Goal: Transaction & Acquisition: Purchase product/service

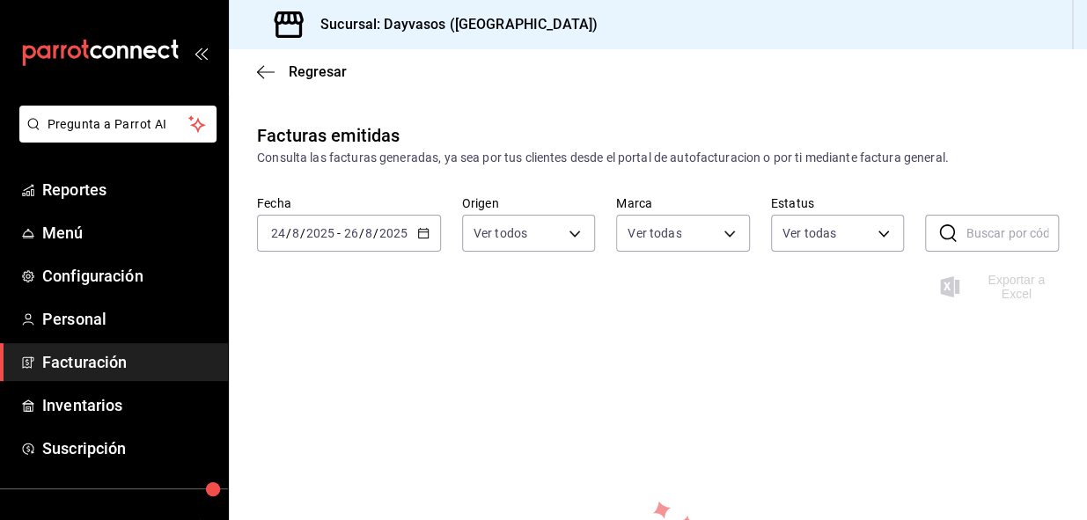
scroll to position [239, 0]
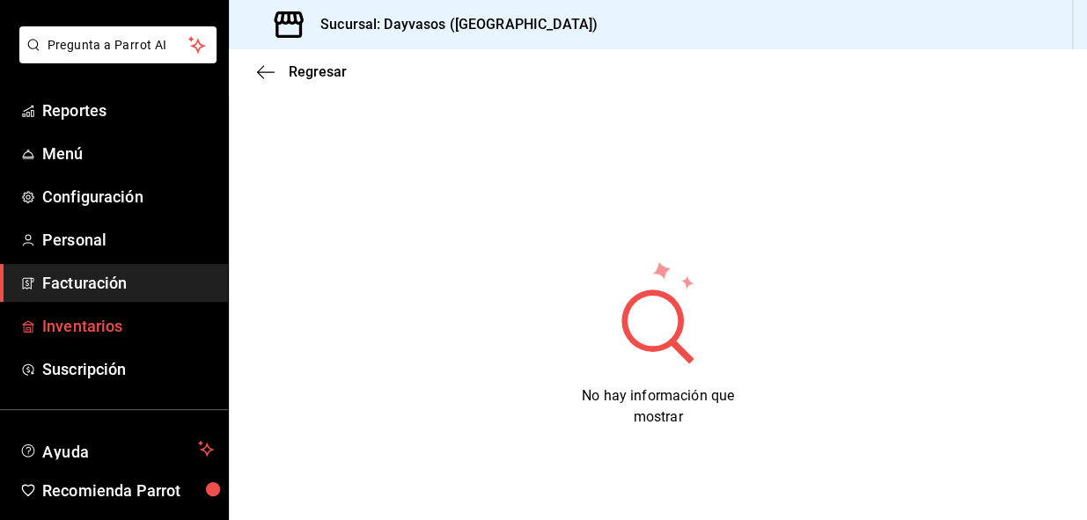
click at [97, 322] on span "Inventarios" at bounding box center [128, 326] width 172 height 24
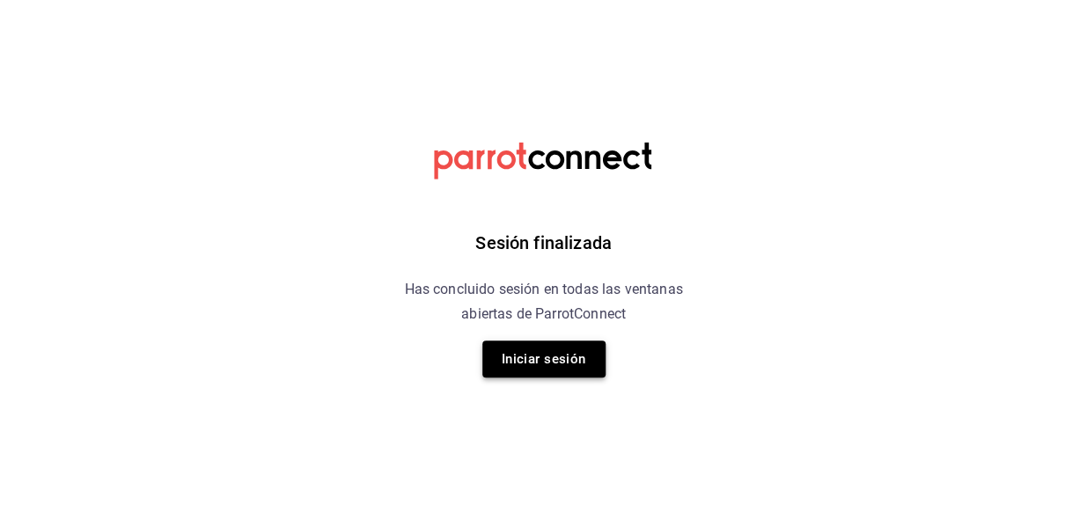
click at [565, 362] on button "Iniciar sesión" at bounding box center [543, 359] width 123 height 37
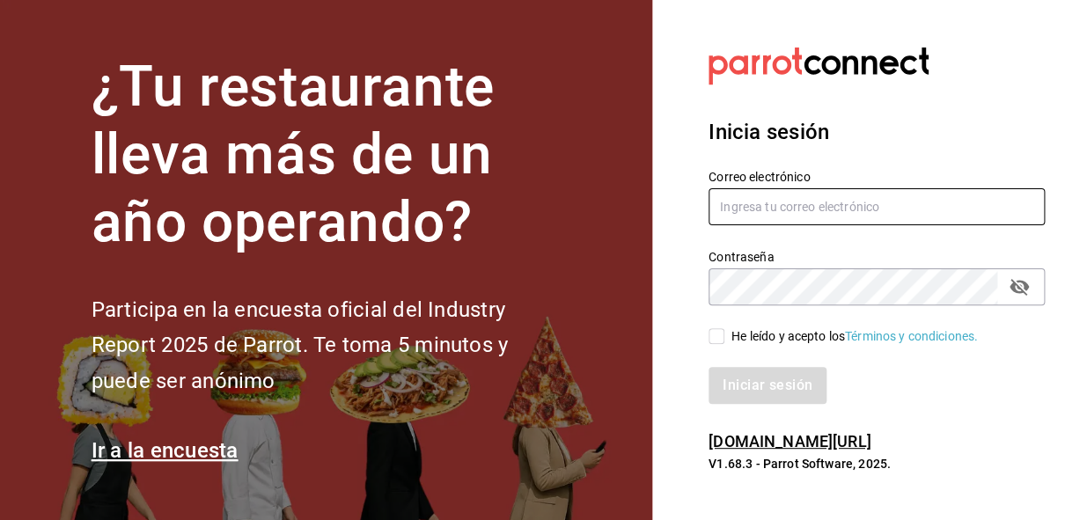
type input "administracion@eventoslienzocharronaucalpan.com"
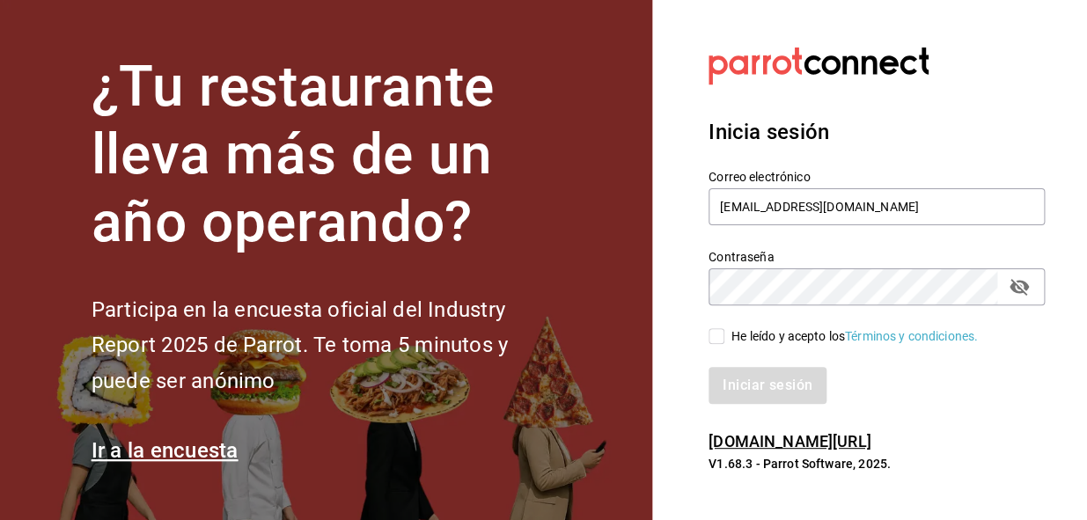
click at [725, 333] on span "He leído y acepto los Términos y condiciones." at bounding box center [850, 336] width 253 height 18
click at [724, 333] on input "He leído y acepto los Términos y condiciones." at bounding box center [716, 336] width 16 height 16
checkbox input "true"
click at [727, 387] on button "Iniciar sesión" at bounding box center [768, 385] width 120 height 37
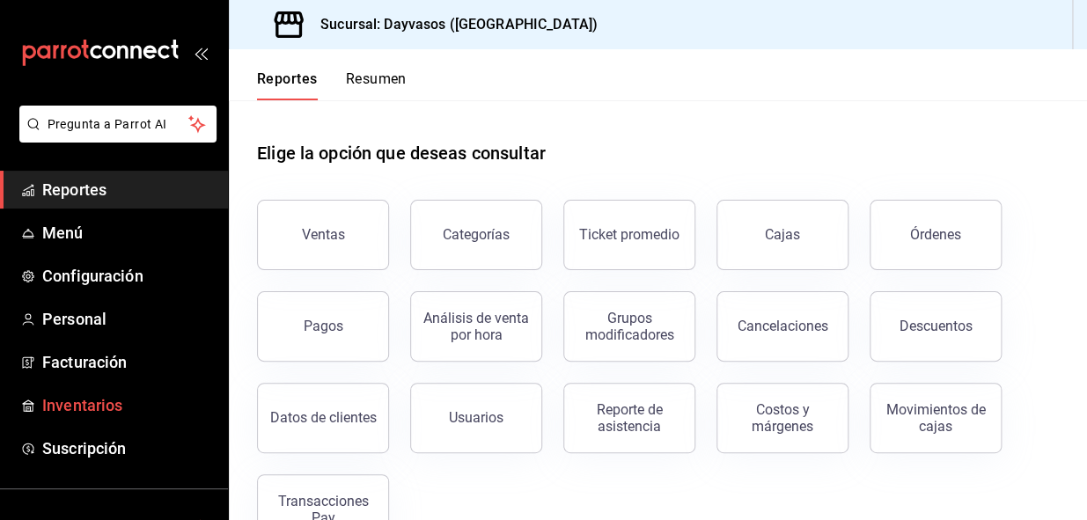
click at [97, 402] on span "Inventarios" at bounding box center [128, 405] width 172 height 24
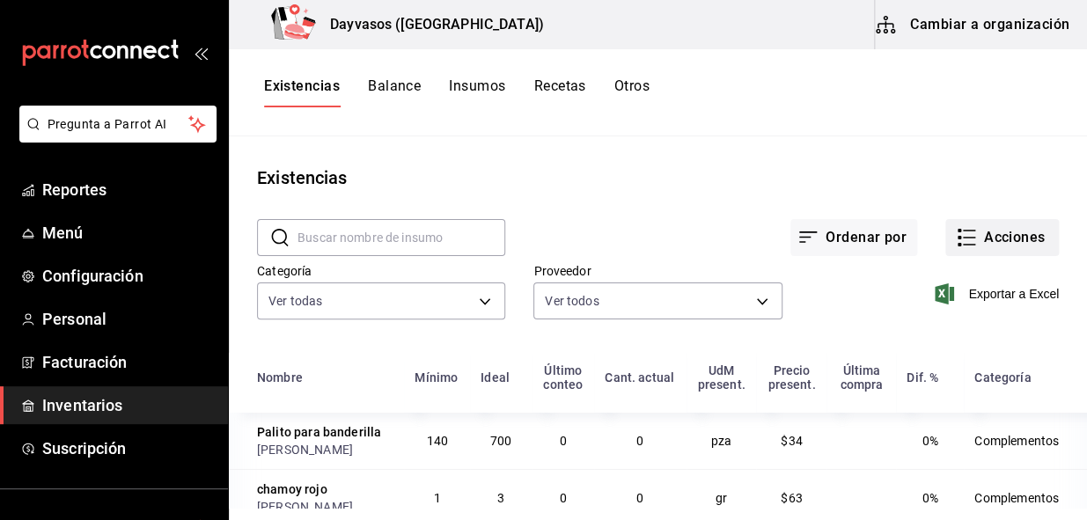
click at [1006, 236] on button "Acciones" at bounding box center [1002, 237] width 114 height 37
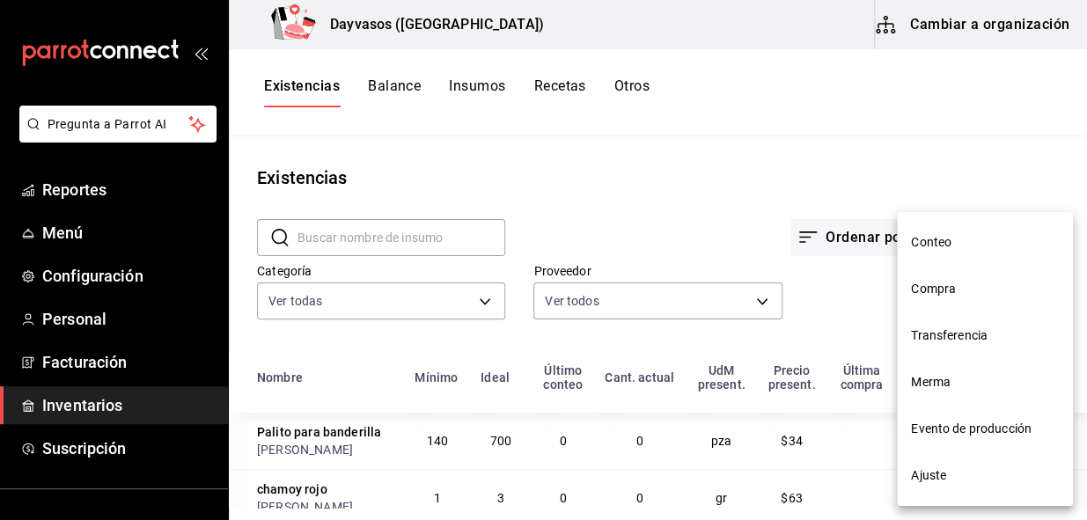
click at [920, 293] on span "Compra" at bounding box center [985, 289] width 148 height 18
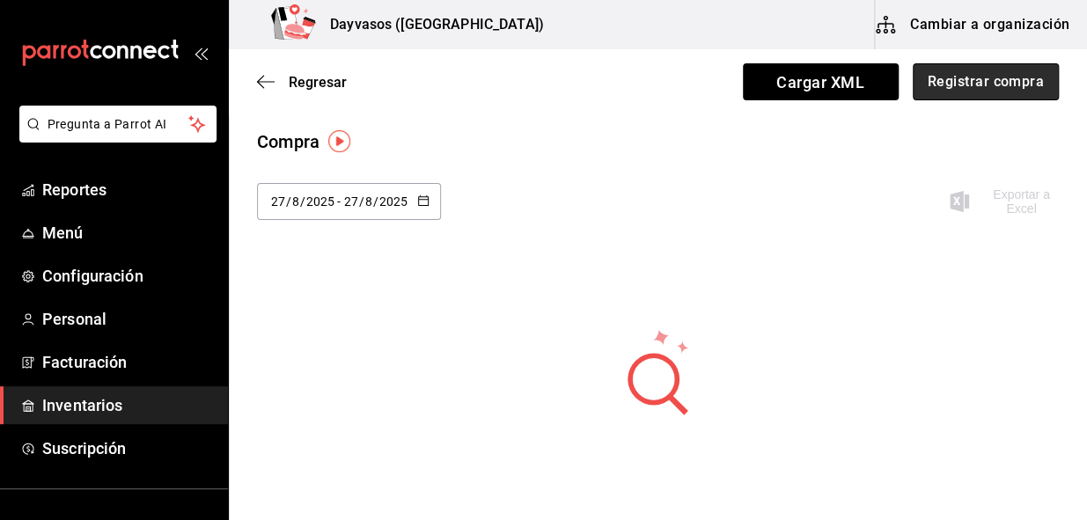
click at [967, 98] on button "Registrar compra" at bounding box center [986, 81] width 146 height 37
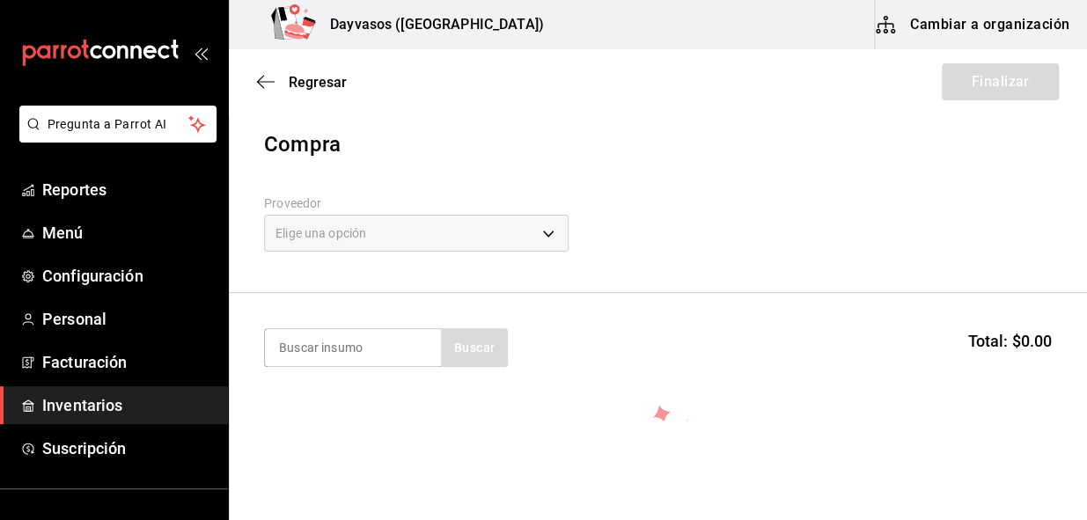
drag, startPoint x: 534, startPoint y: 227, endPoint x: 543, endPoint y: 241, distance: 16.6
click at [534, 228] on div "Elige una opción" at bounding box center [416, 233] width 304 height 37
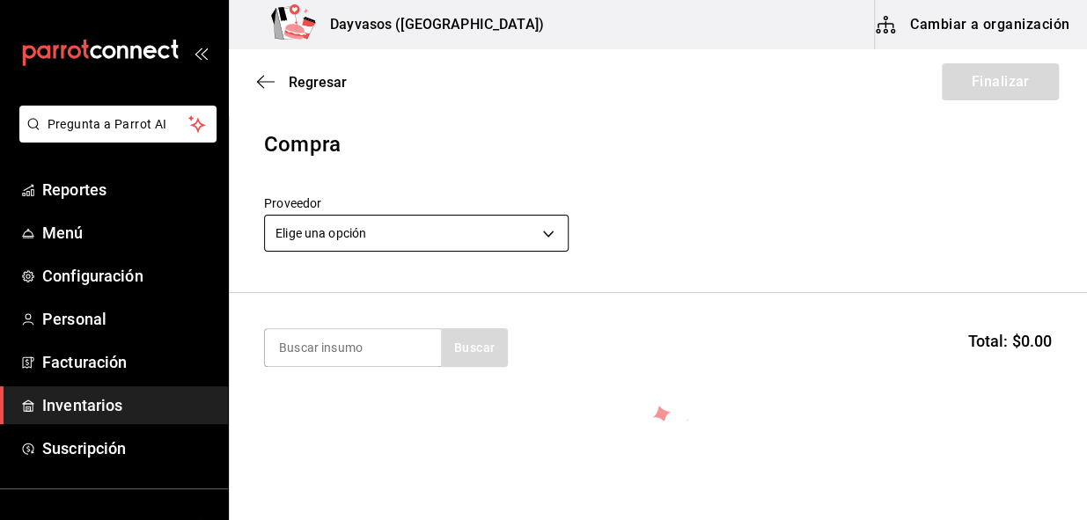
click at [551, 229] on body "Pregunta a Parrot AI Reportes Menú Configuración Personal Facturación Inventari…" at bounding box center [543, 210] width 1087 height 421
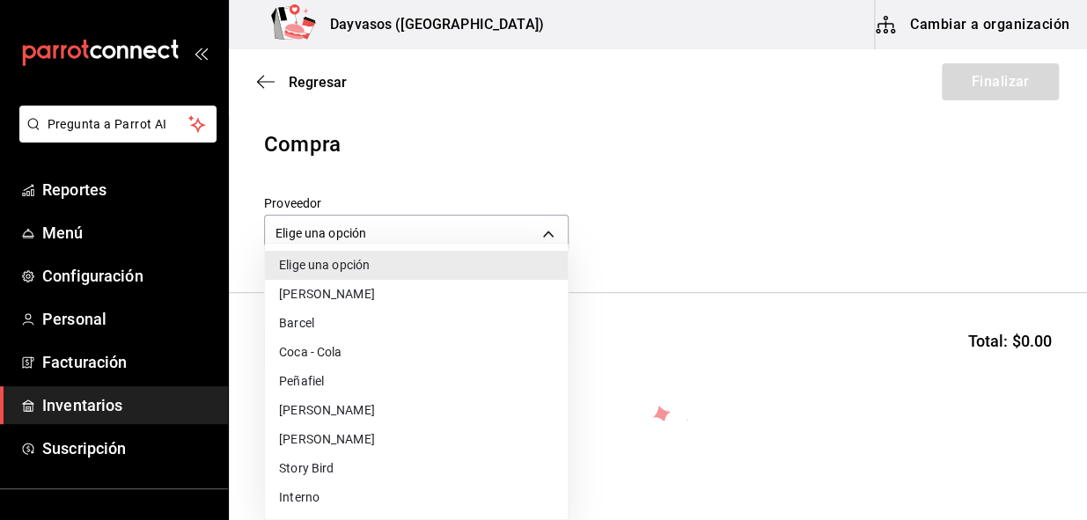
click at [317, 466] on li "Story Bird" at bounding box center [416, 468] width 303 height 29
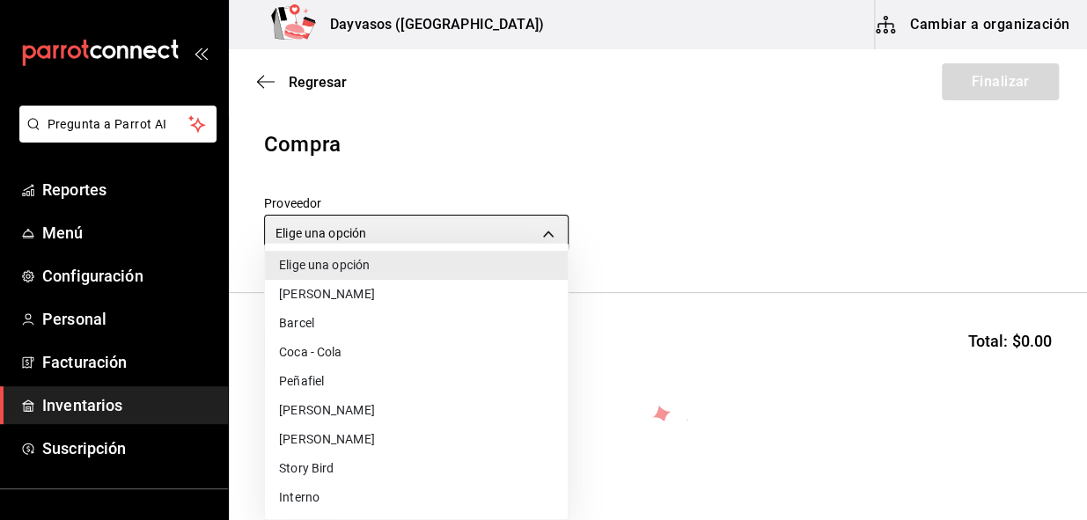
type input "56011acc-c01a-4f08-a44c-d0c0e28cd95c"
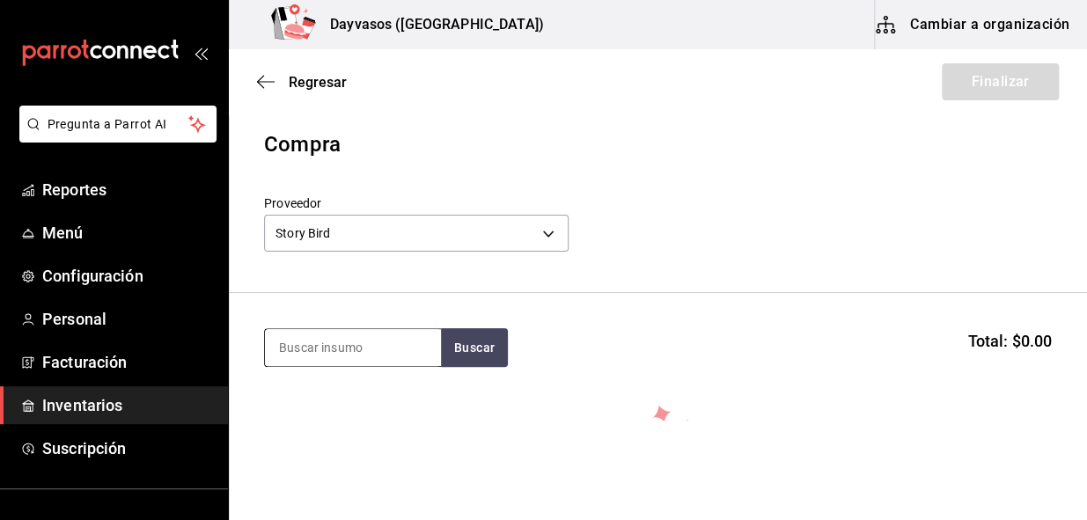
click at [373, 352] on input at bounding box center [353, 347] width 176 height 37
type input "TECATE"
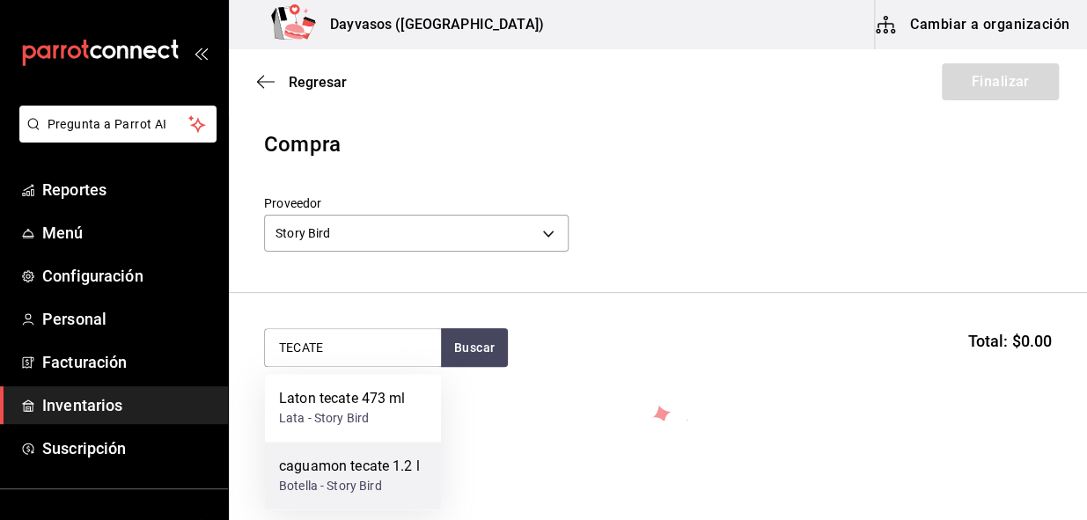
click at [330, 490] on div "Botella - Story Bird" at bounding box center [349, 486] width 141 height 18
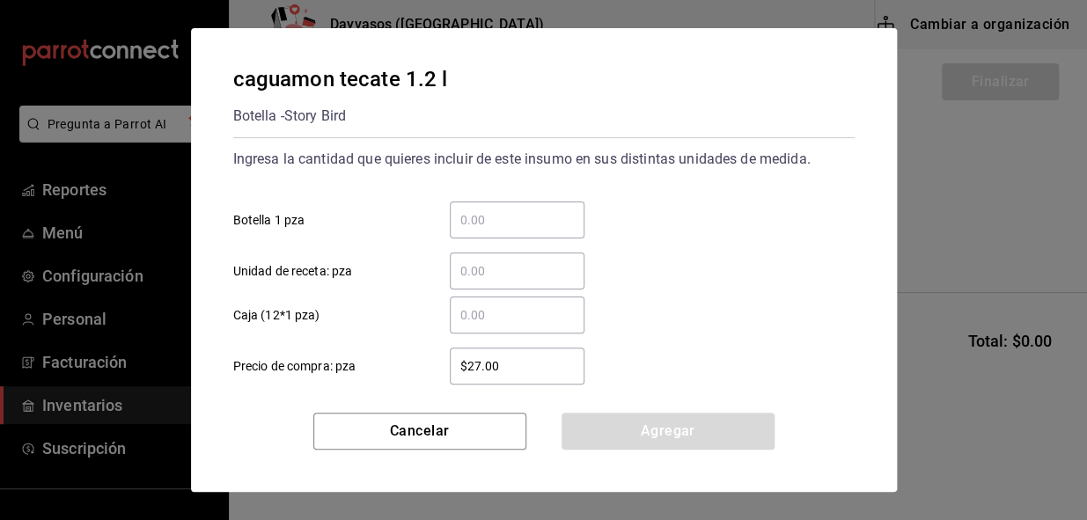
click at [501, 362] on input "$27.00" at bounding box center [517, 366] width 135 height 21
type input "$27.41"
click at [486, 306] on input "​ Caja (12*1 pza)" at bounding box center [517, 314] width 135 height 21
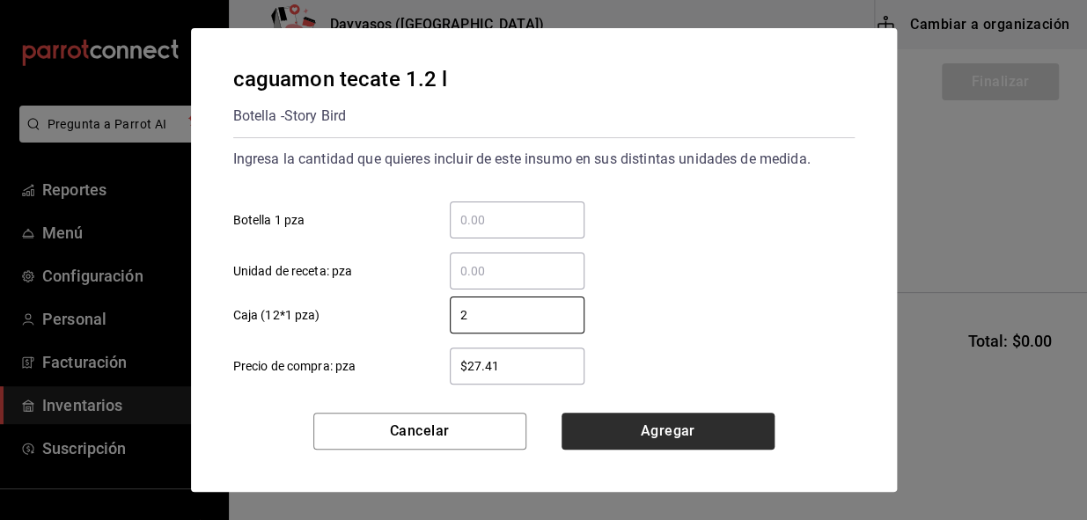
type input "2"
click at [634, 419] on button "Agregar" at bounding box center [667, 431] width 213 height 37
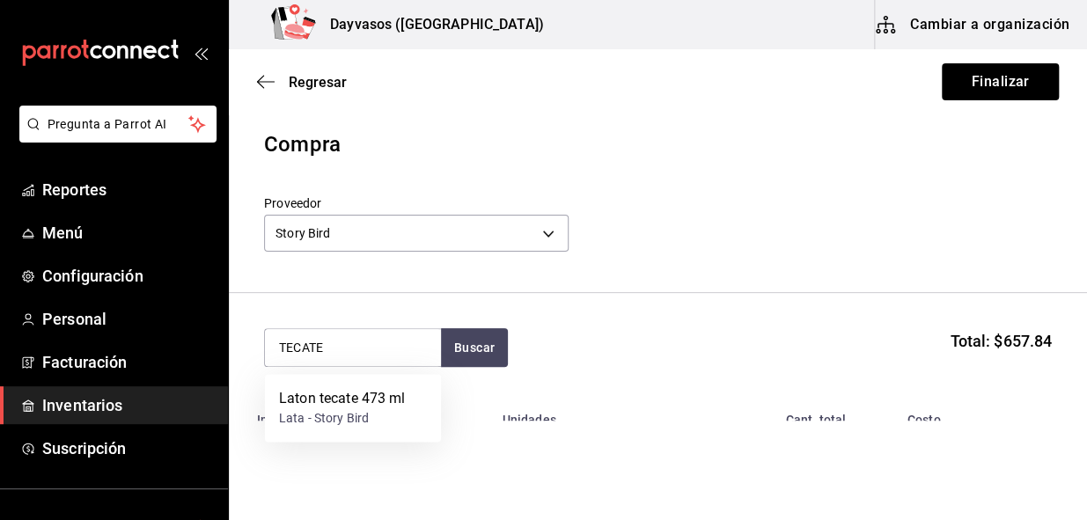
type input "TECATE"
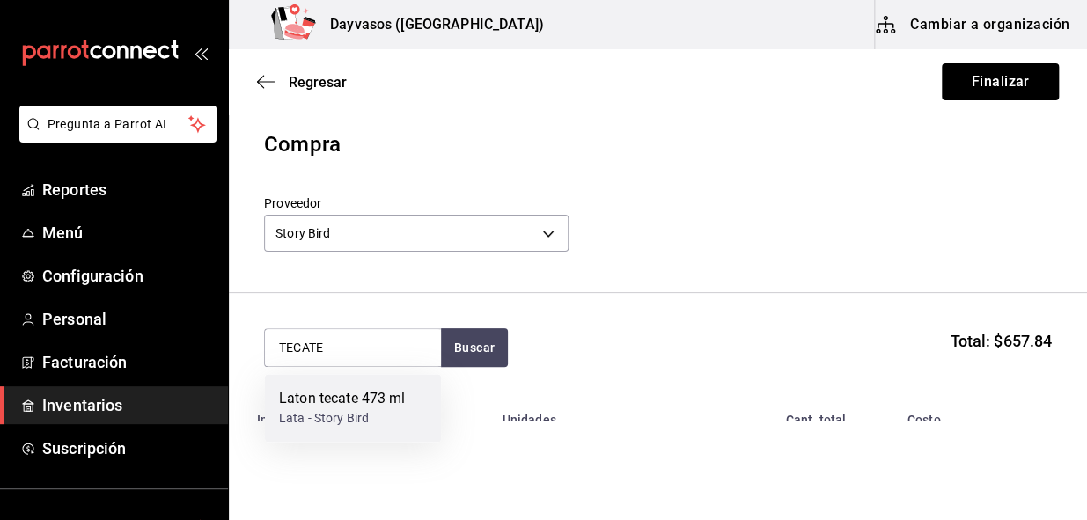
click at [331, 411] on div "Lata - Story Bird" at bounding box center [342, 418] width 127 height 18
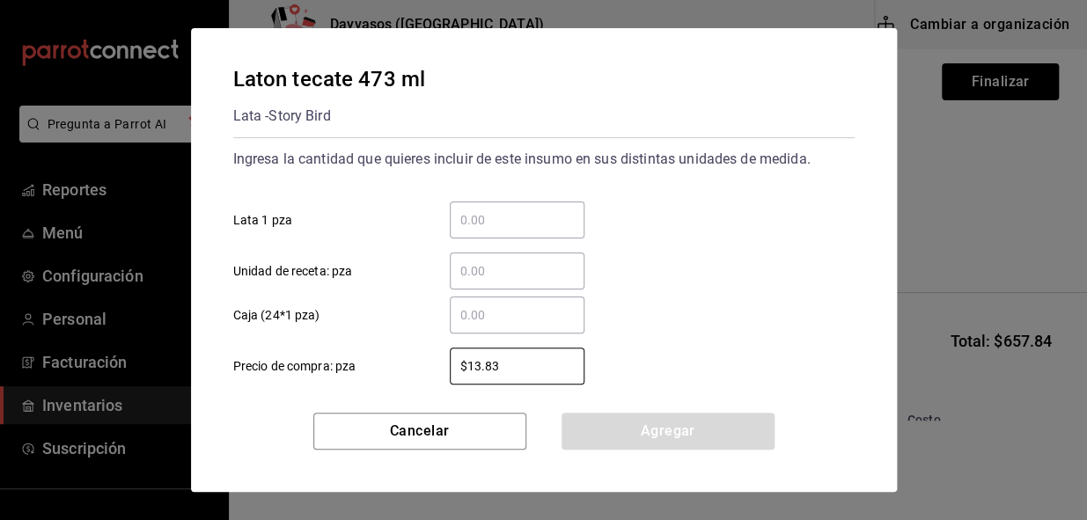
drag, startPoint x: 519, startPoint y: 366, endPoint x: 445, endPoint y: 368, distance: 73.9
click at [445, 368] on div "$13.83 ​" at bounding box center [503, 366] width 163 height 37
type input "$14.15"
click at [504, 326] on div "​" at bounding box center [517, 315] width 135 height 37
click at [504, 326] on input "​ Caja (24*1 pza)" at bounding box center [517, 314] width 135 height 21
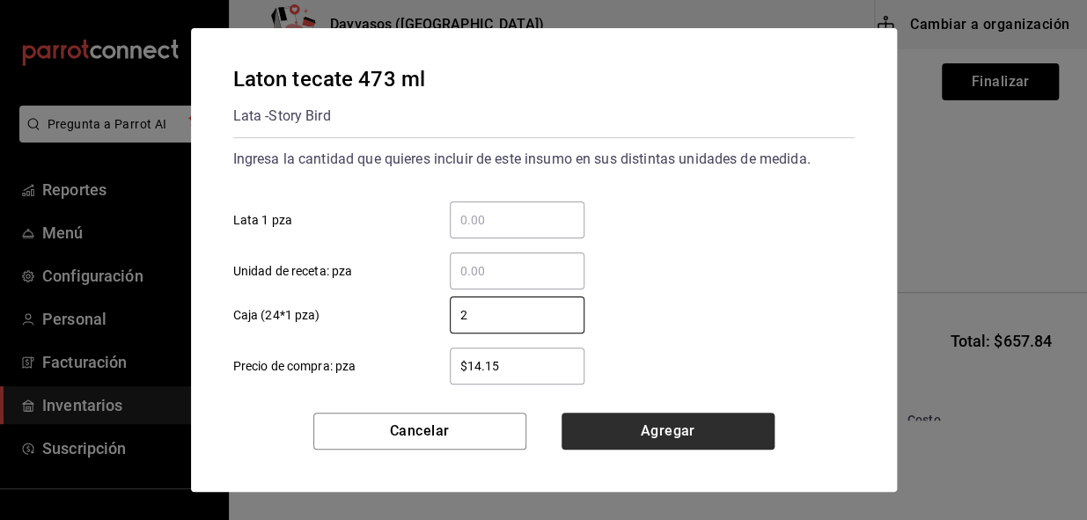
type input "2"
click at [663, 425] on button "Agregar" at bounding box center [667, 431] width 213 height 37
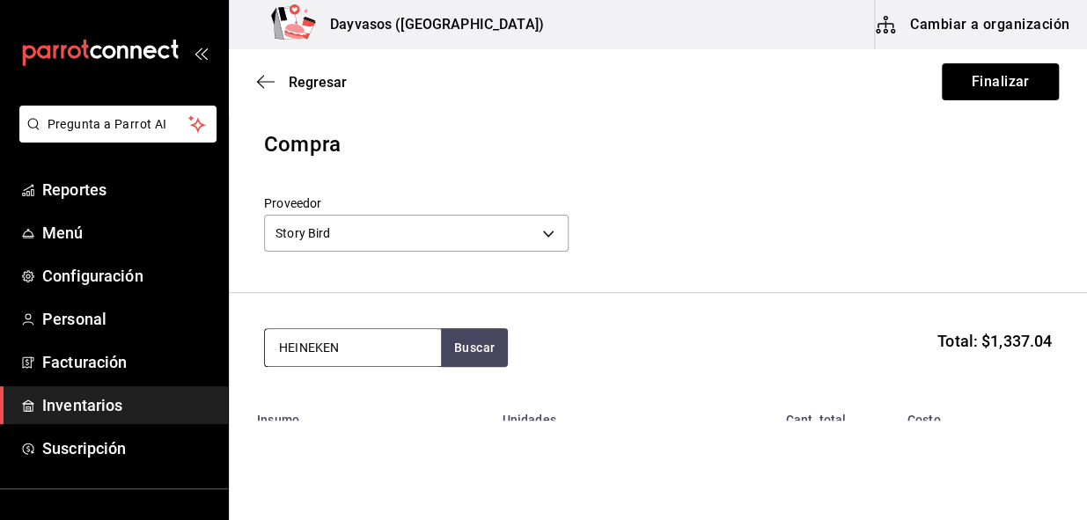
type input "HEINEKEN"
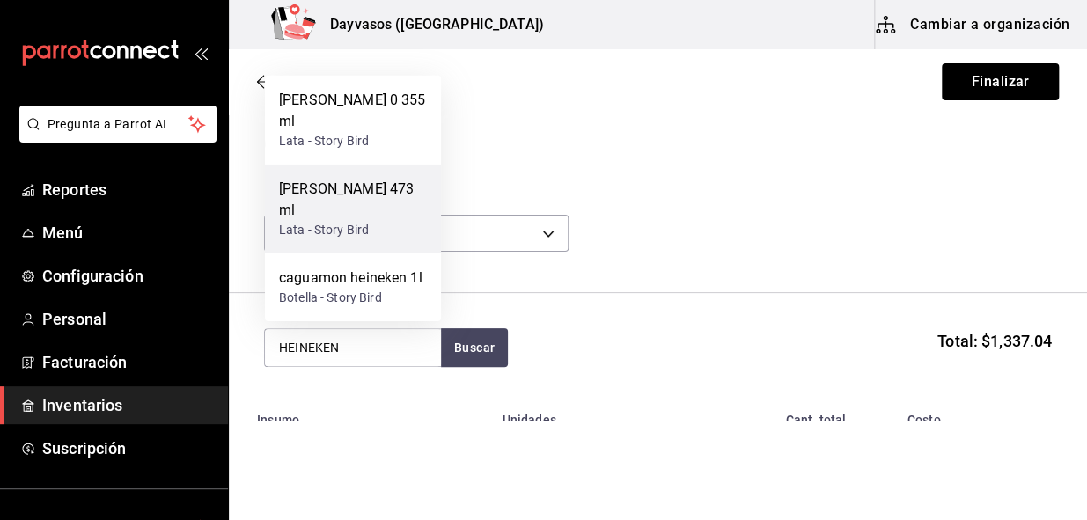
scroll to position [79, 0]
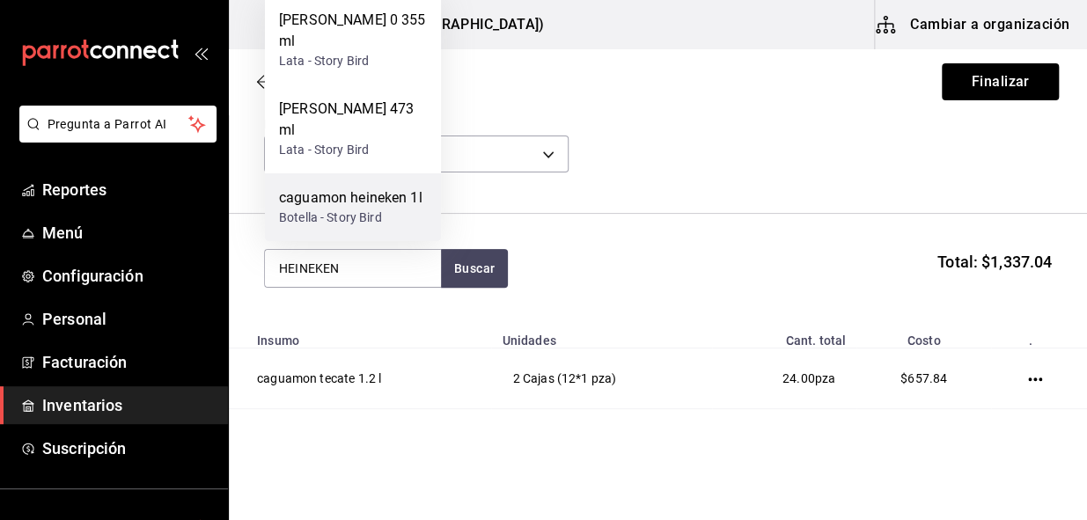
click at [345, 209] on div "Botella - Story Bird" at bounding box center [350, 218] width 143 height 18
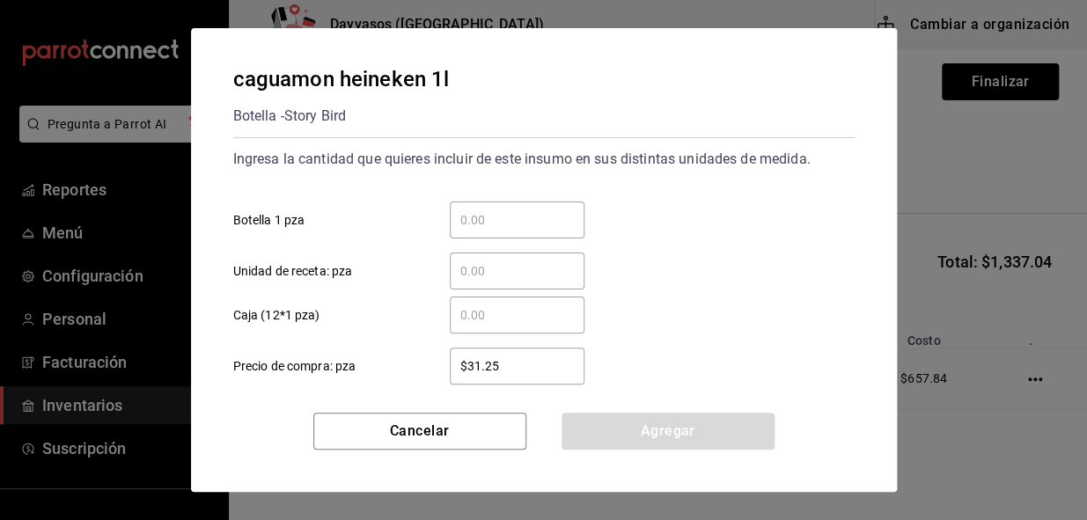
click at [510, 356] on input "$31.25" at bounding box center [517, 366] width 135 height 21
type input "$31.41"
click at [481, 304] on input "​ Caja (12*1 pza)" at bounding box center [517, 314] width 135 height 21
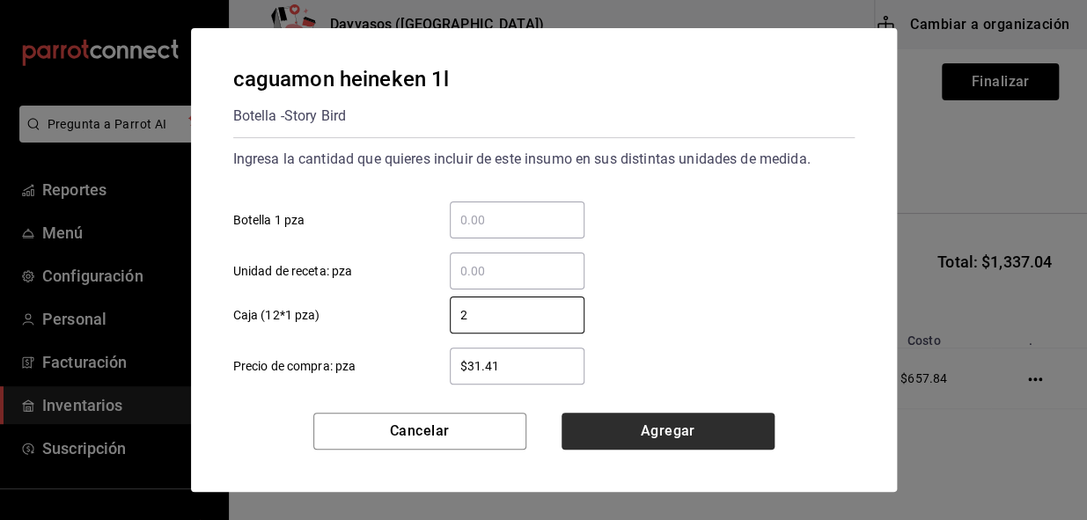
type input "2"
click at [634, 432] on button "Agregar" at bounding box center [667, 431] width 213 height 37
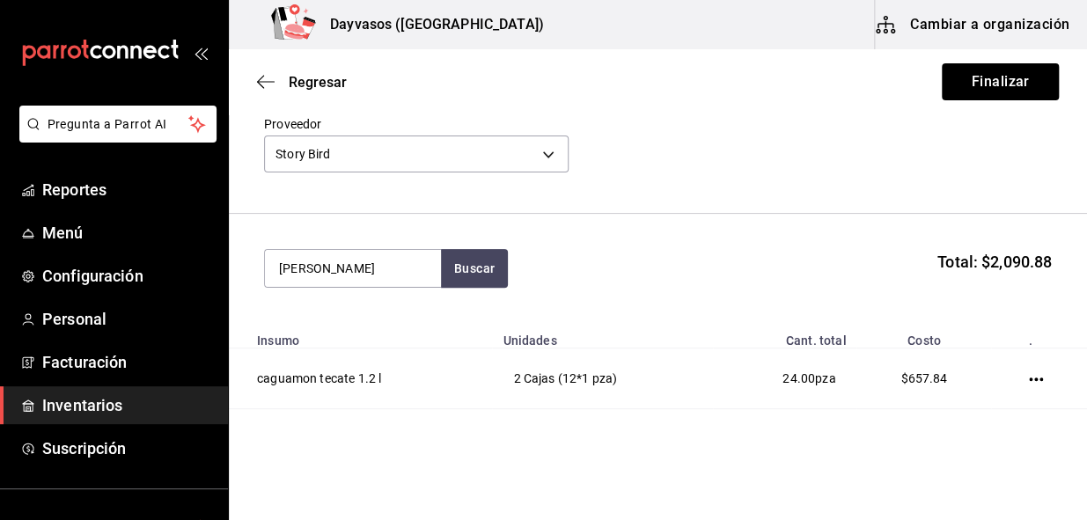
type input "HEINEKEN"
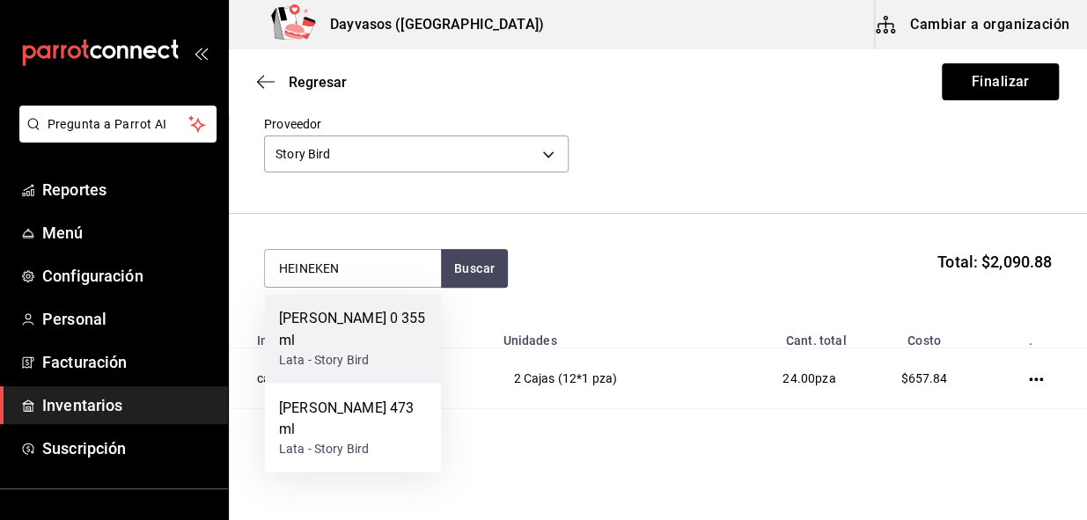
click at [385, 311] on div "Laton Heineken 0 355 ml" at bounding box center [353, 329] width 148 height 42
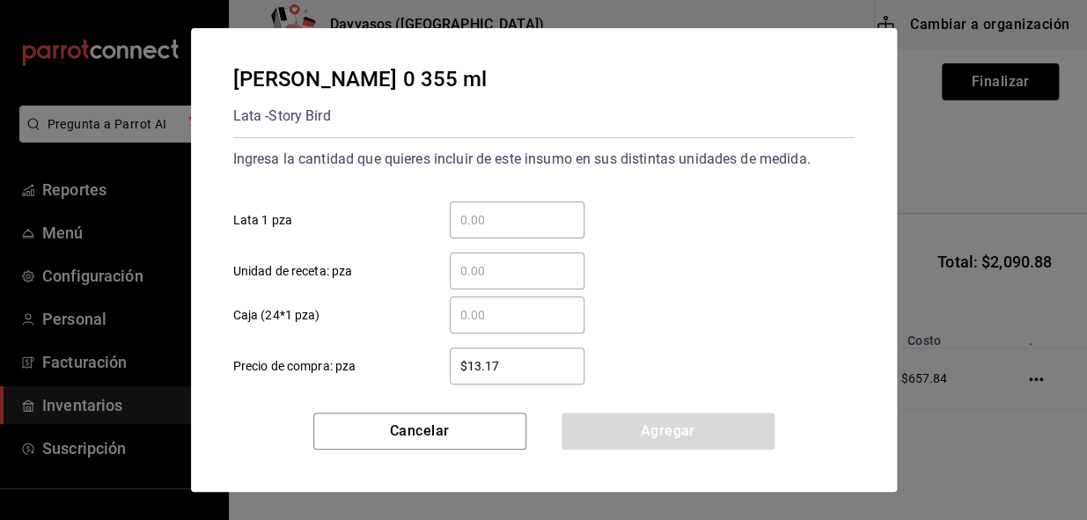
click at [503, 361] on input "$13.17" at bounding box center [517, 366] width 135 height 21
type input "$13.54"
click at [523, 266] on input "​ Unidad de receta: pza" at bounding box center [517, 270] width 135 height 21
click at [502, 317] on input "​ Caja (24*1 pza)" at bounding box center [517, 314] width 135 height 21
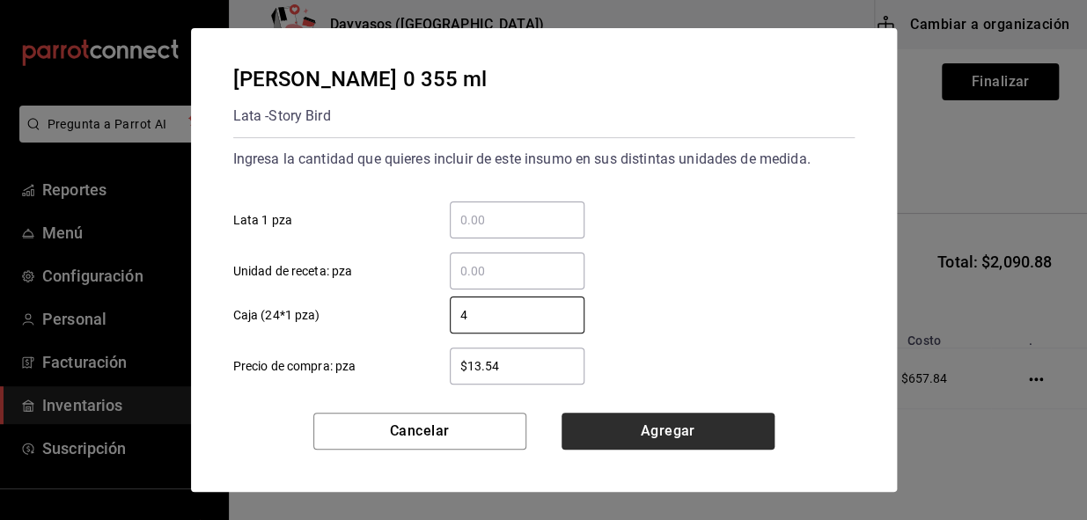
type input "4"
click at [707, 431] on button "Agregar" at bounding box center [667, 431] width 213 height 37
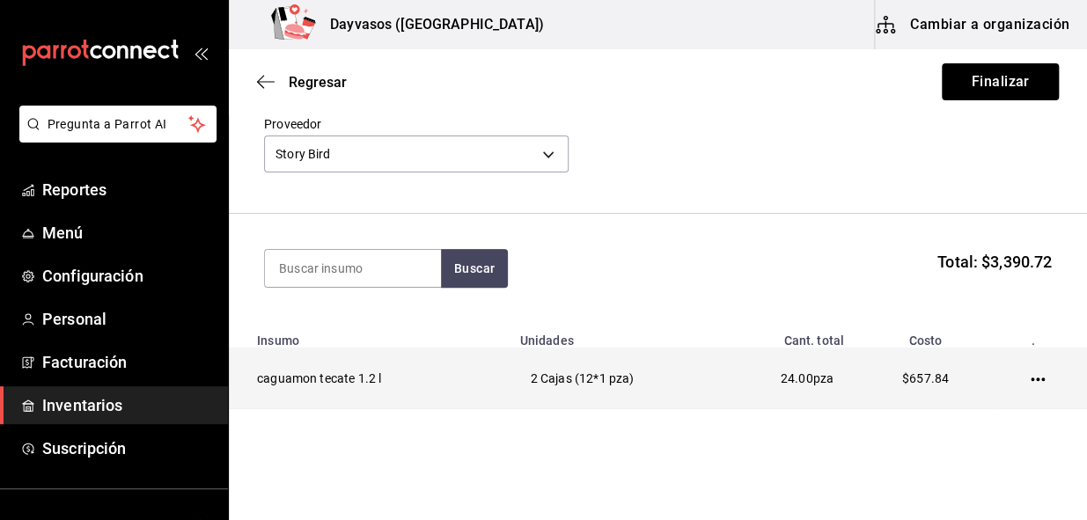
scroll to position [305, 0]
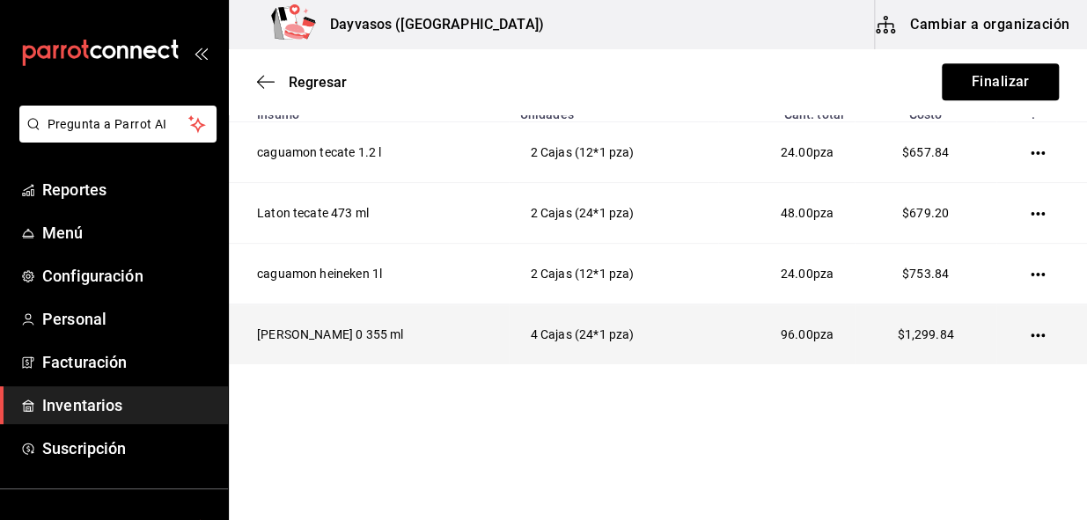
click at [1030, 328] on icon "button" at bounding box center [1037, 335] width 14 height 14
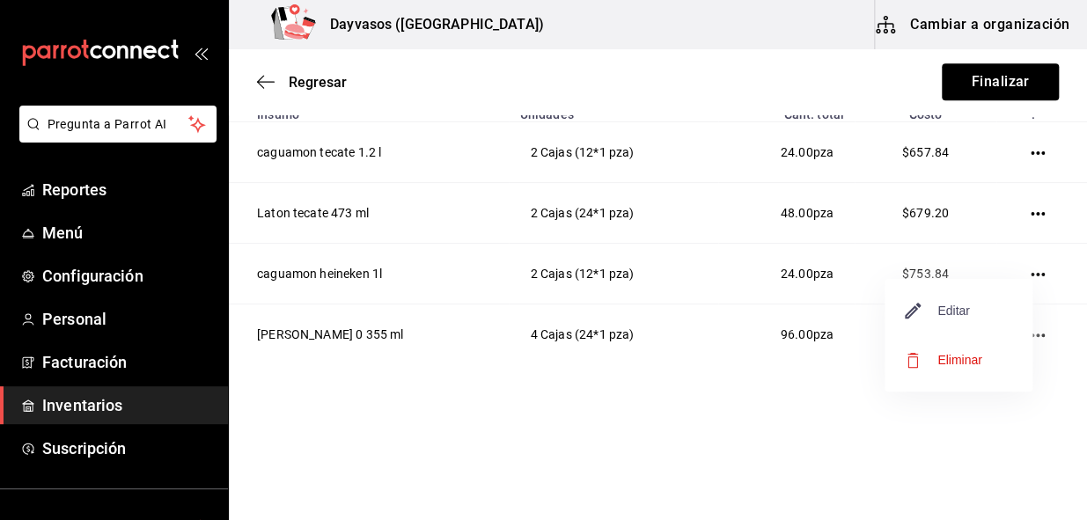
click at [968, 303] on span "Editar" at bounding box center [937, 310] width 64 height 21
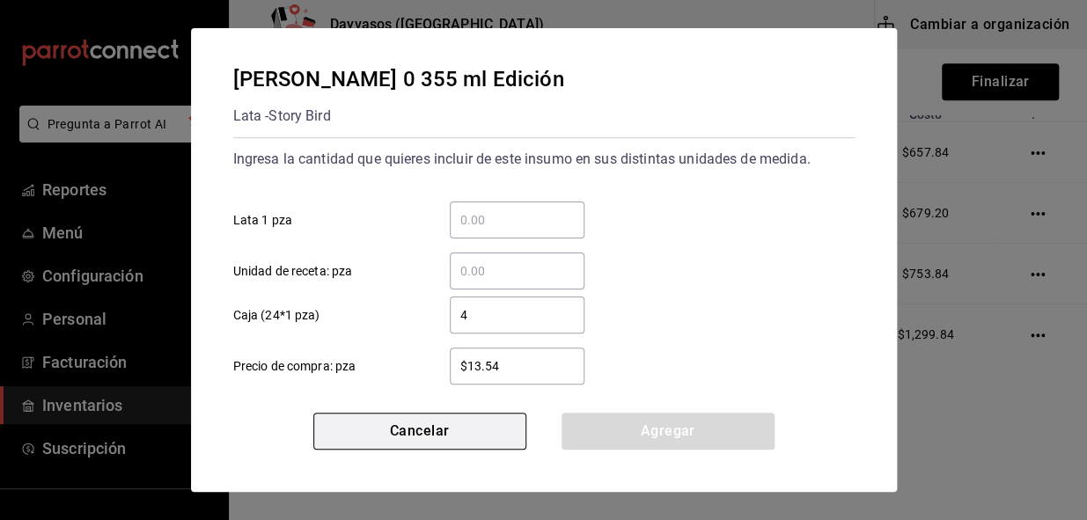
click at [468, 427] on button "Cancelar" at bounding box center [419, 431] width 213 height 37
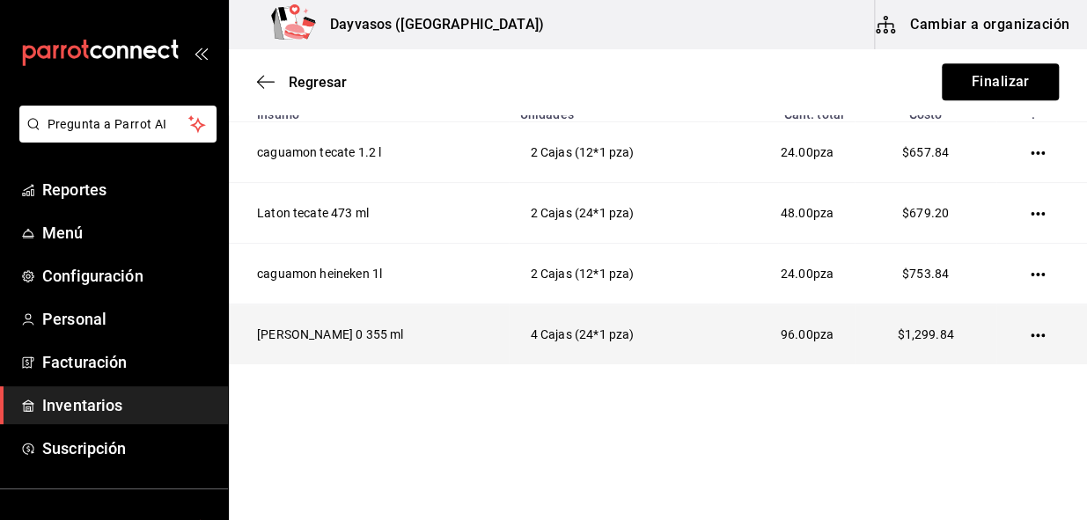
click at [803, 407] on main "Regresar Finalizar Compra Proveedor Story Bird 56011acc-c01a-4f08-a44c-d0c0e28c…" at bounding box center [658, 82] width 858 height 677
click at [854, 421] on html "Pregunta a Parrot AI Reportes Menú Configuración Personal Facturación Inventari…" at bounding box center [543, 210] width 1087 height 421
click at [696, 395] on main "Regresar Finalizar Compra Proveedor Story Bird 56011acc-c01a-4f08-a44c-d0c0e28c…" at bounding box center [658, 82] width 858 height 677
click at [867, 398] on main "Regresar Finalizar Compra Proveedor Story Bird 56011acc-c01a-4f08-a44c-d0c0e28c…" at bounding box center [658, 82] width 858 height 677
click at [744, 421] on html "Pregunta a Parrot AI Reportes Menú Configuración Personal Facturación Inventari…" at bounding box center [543, 210] width 1087 height 421
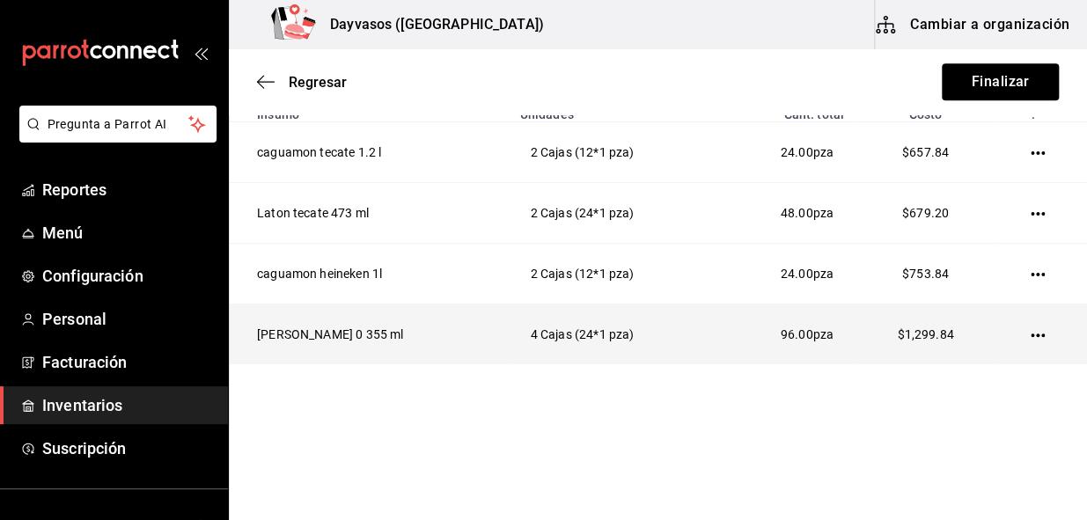
click at [1030, 333] on icon "button" at bounding box center [1037, 335] width 14 height 14
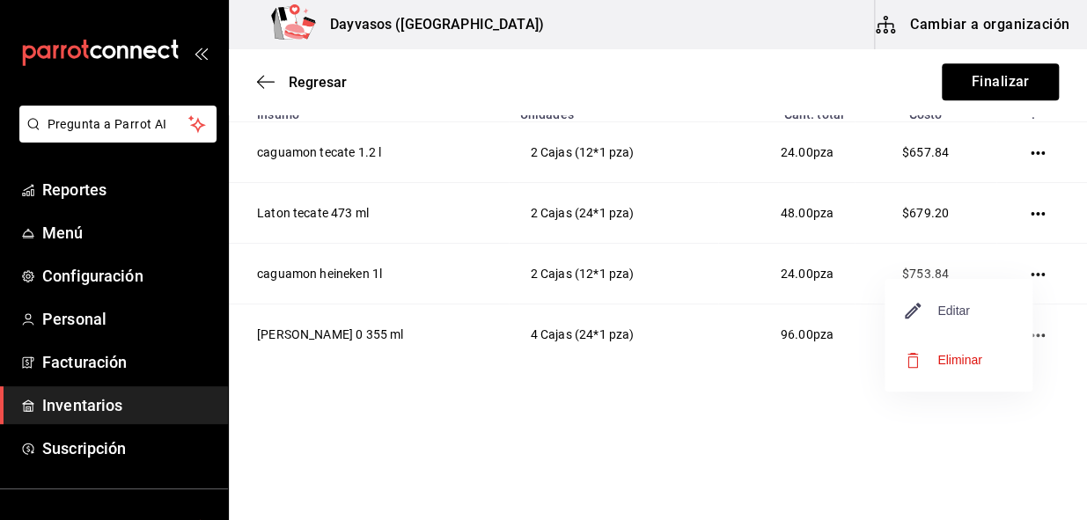
click at [961, 305] on span "Editar" at bounding box center [937, 310] width 64 height 21
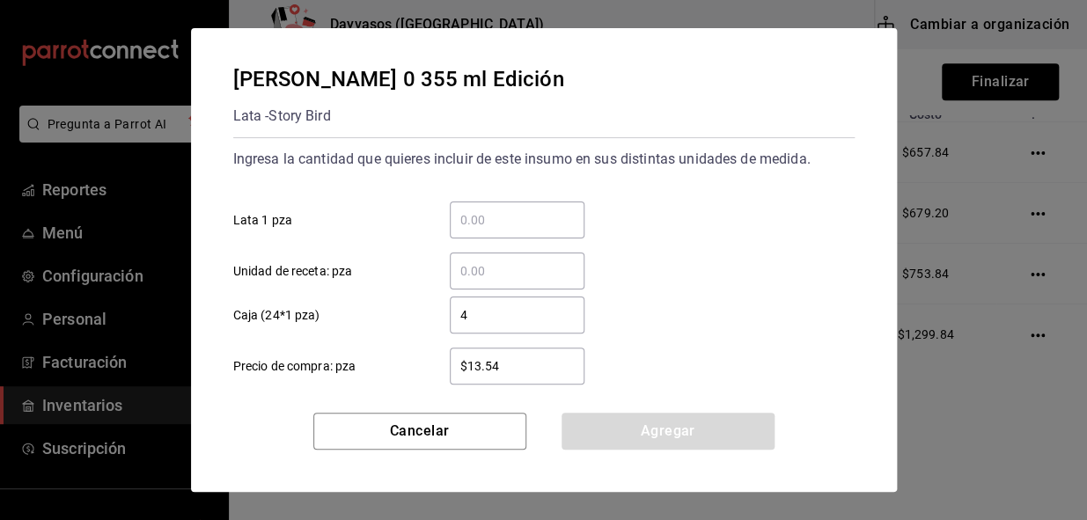
click at [550, 308] on input "4" at bounding box center [517, 314] width 135 height 21
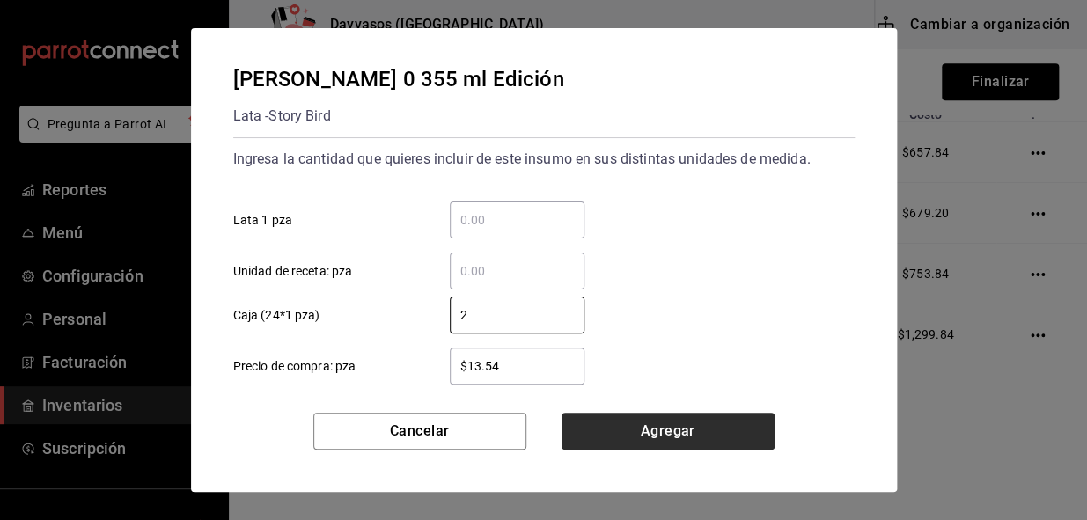
type input "2"
click at [636, 430] on button "Agregar" at bounding box center [667, 431] width 213 height 37
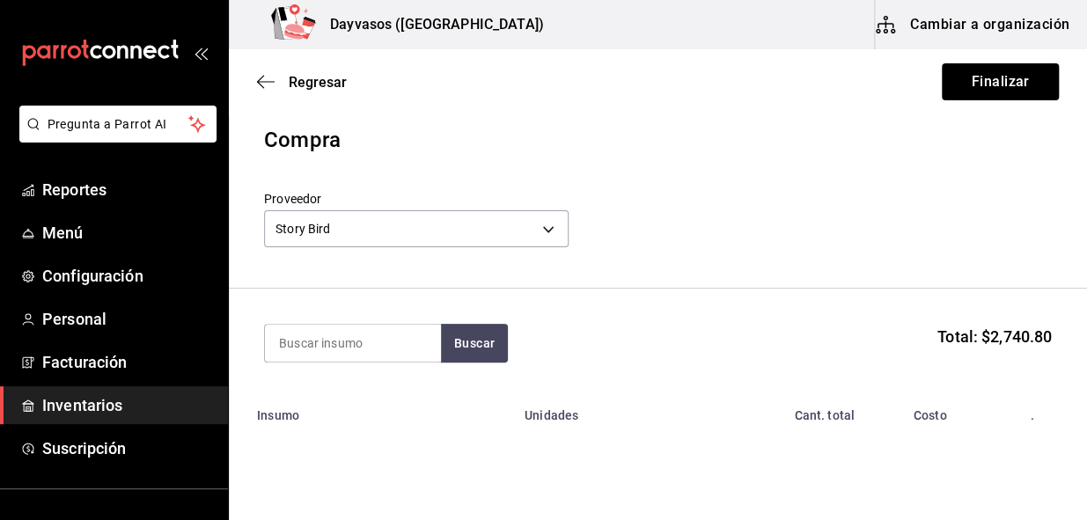
scroll to position [0, 0]
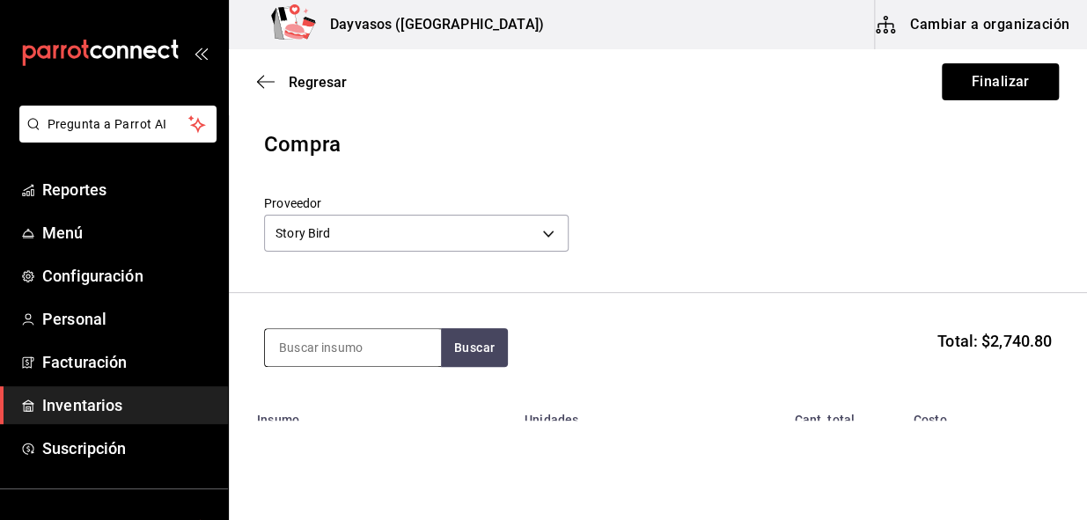
click at [333, 346] on input at bounding box center [353, 347] width 176 height 37
type input "MILLER"
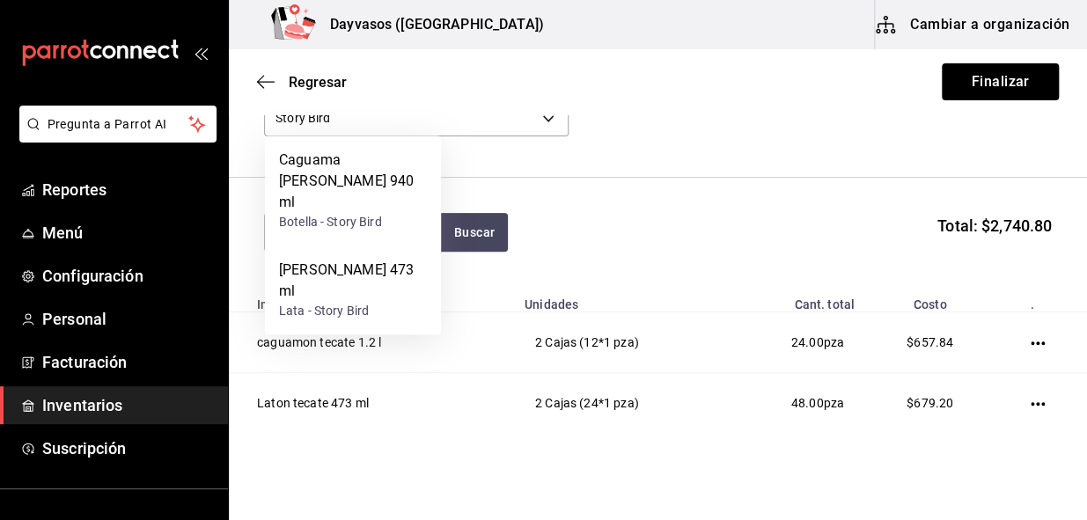
scroll to position [239, 0]
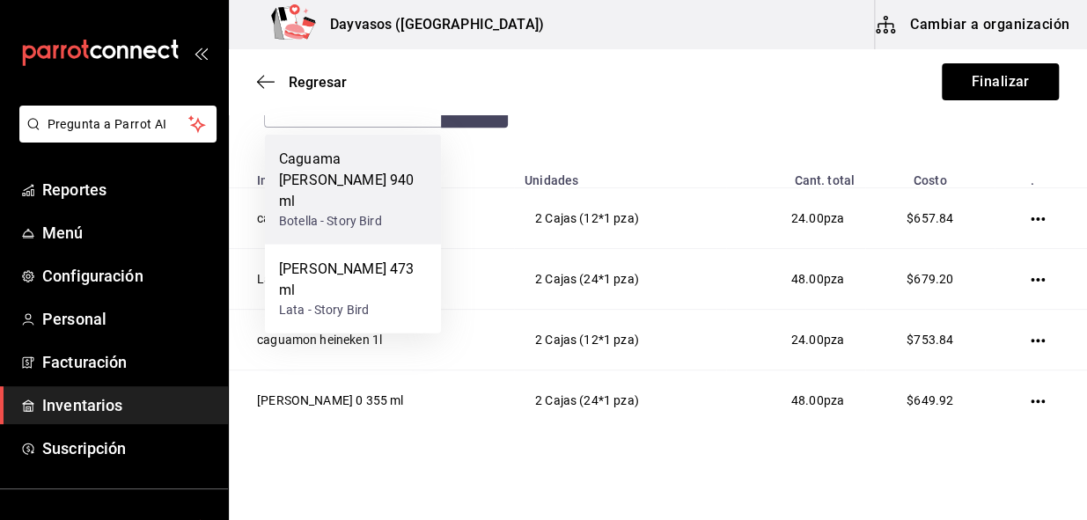
click at [370, 166] on div "Caguama Miller 940 ml" at bounding box center [353, 180] width 148 height 63
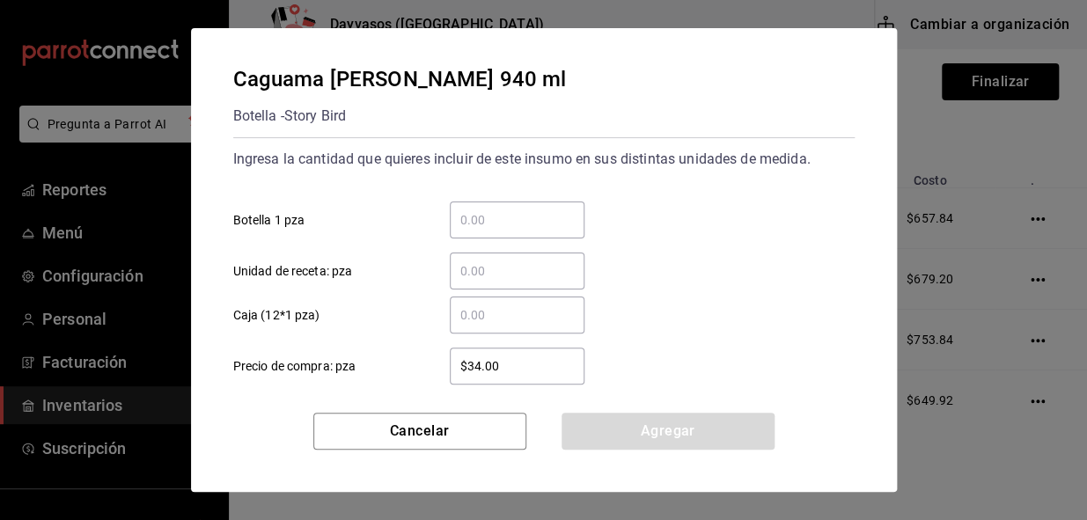
click at [502, 375] on input "$34.00" at bounding box center [517, 366] width 135 height 21
type input "$34.75"
click at [754, 288] on div "​ Caja (12*1 pza)" at bounding box center [536, 307] width 635 height 51
click at [466, 316] on input "​ Caja (12*1 pza)" at bounding box center [517, 314] width 135 height 21
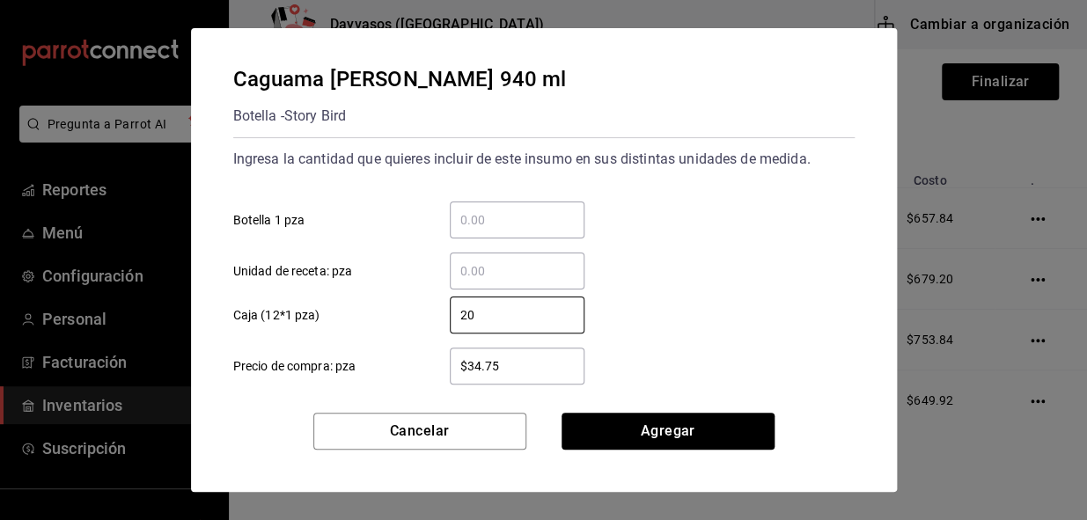
type input "20"
click at [664, 451] on div "Cancelar Agregar" at bounding box center [544, 452] width 706 height 79
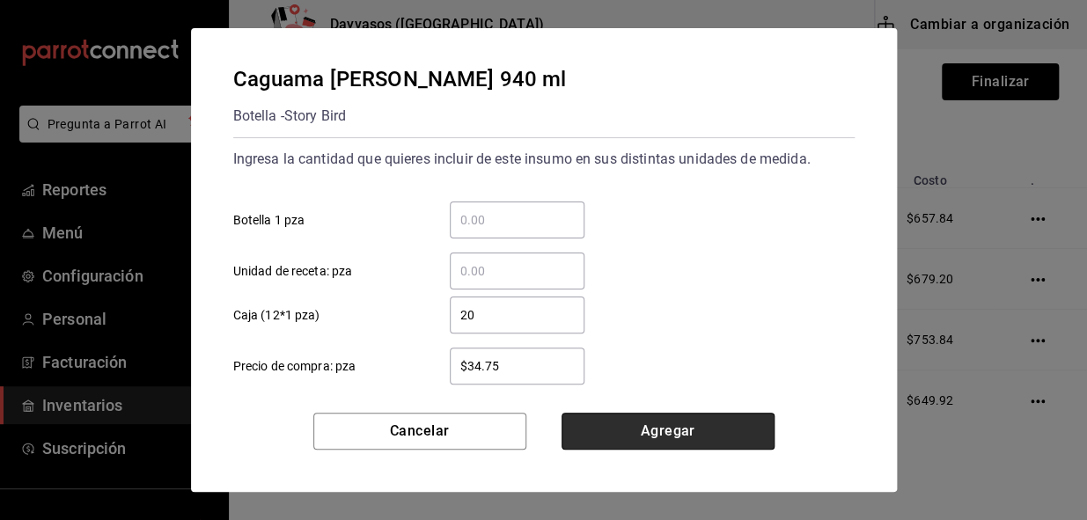
click at [671, 440] on button "Agregar" at bounding box center [667, 431] width 213 height 37
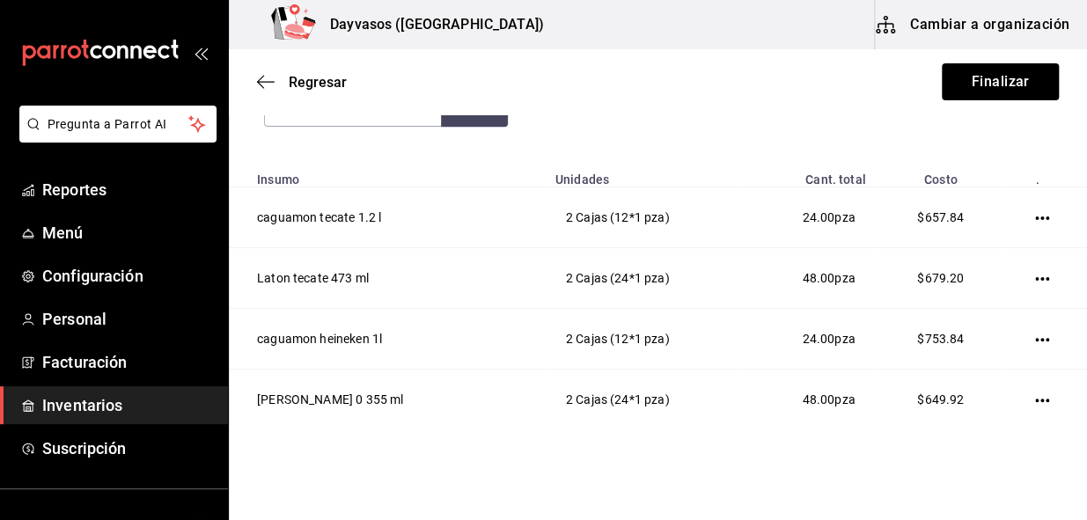
scroll to position [206, 0]
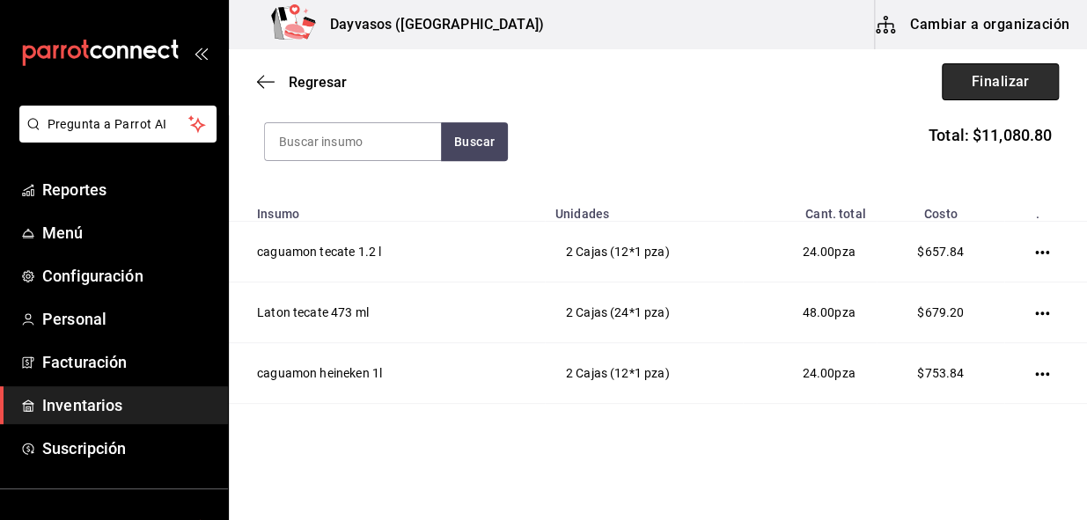
click at [1009, 77] on button "Finalizar" at bounding box center [1000, 81] width 117 height 37
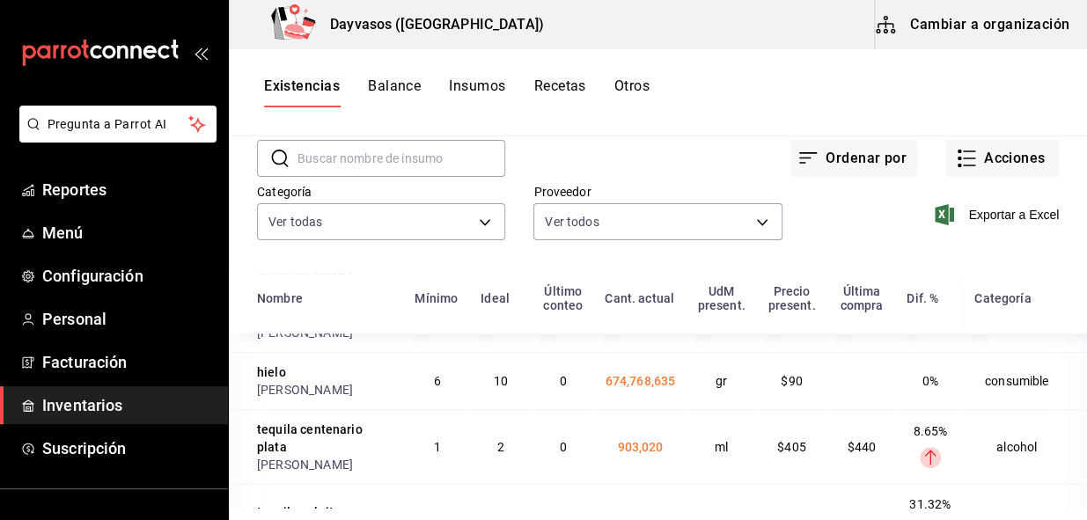
scroll to position [400, 0]
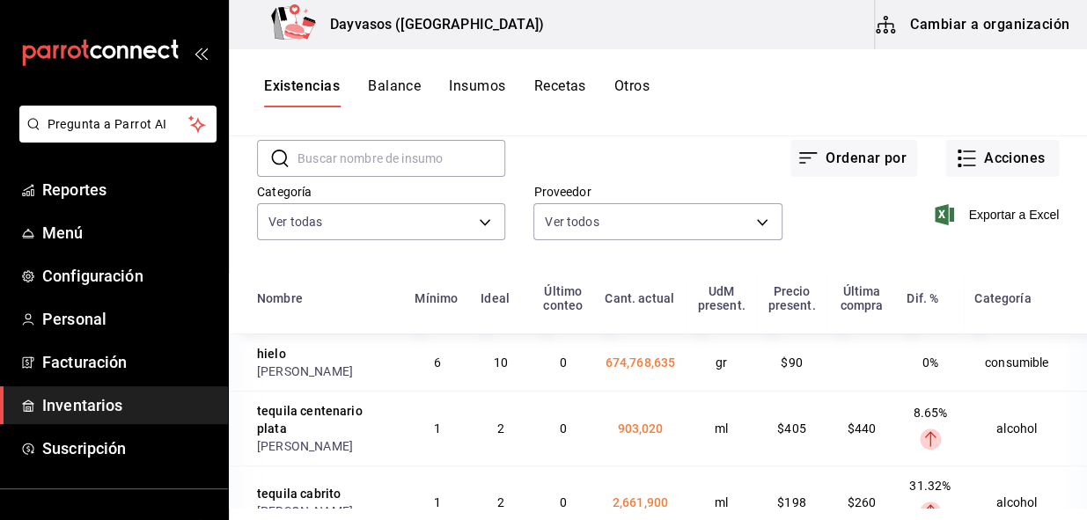
click at [378, 167] on input "text" at bounding box center [401, 158] width 208 height 35
type input "MILLER"
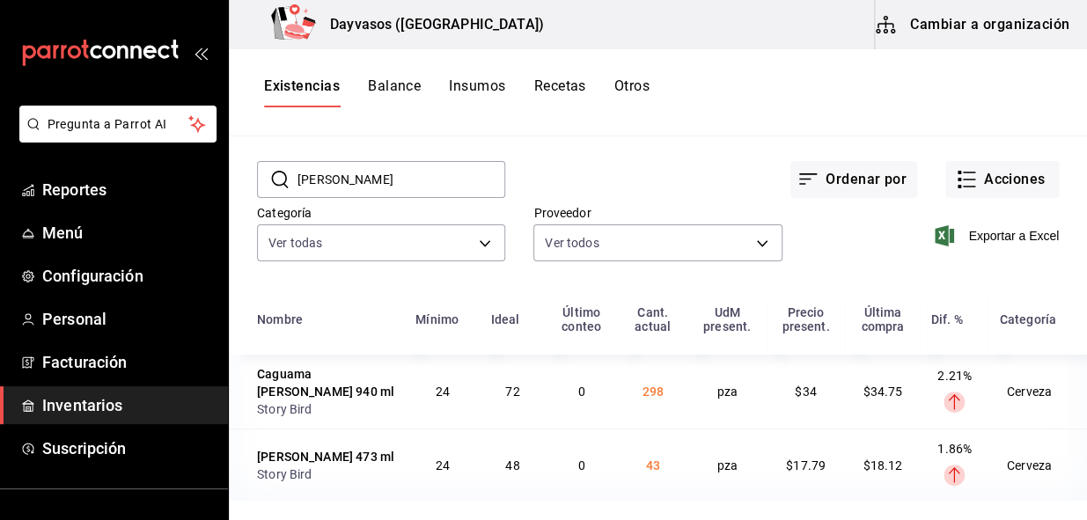
scroll to position [61, 0]
drag, startPoint x: 623, startPoint y: 389, endPoint x: 660, endPoint y: 382, distance: 37.6
click at [660, 382] on td "298" at bounding box center [653, 392] width 70 height 74
click at [788, 466] on span "$17.79" at bounding box center [806, 465] width 40 height 14
click at [733, 455] on td "pza" at bounding box center [726, 465] width 78 height 72
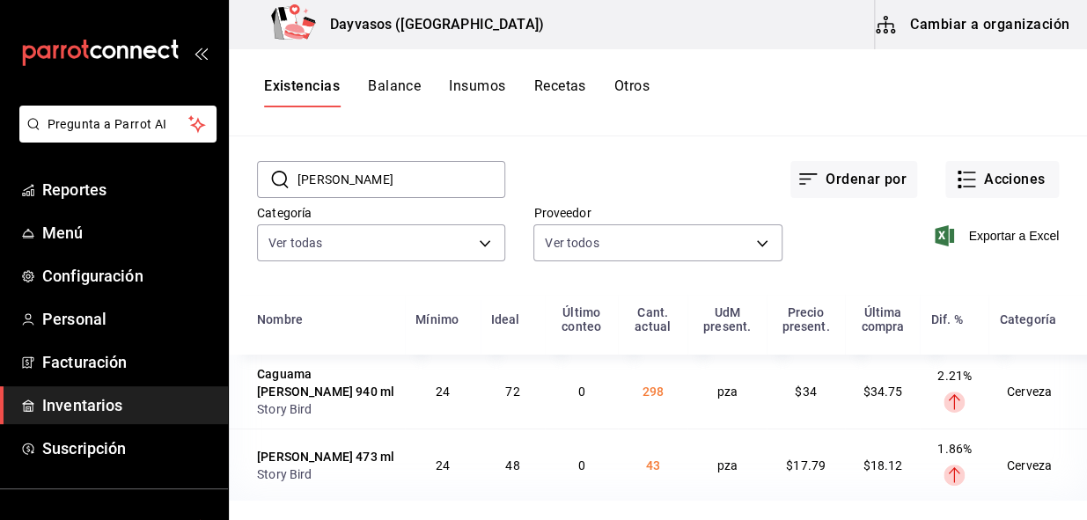
click at [648, 467] on td "43" at bounding box center [653, 465] width 70 height 72
click at [957, 185] on rect "button" at bounding box center [959, 187] width 4 height 4
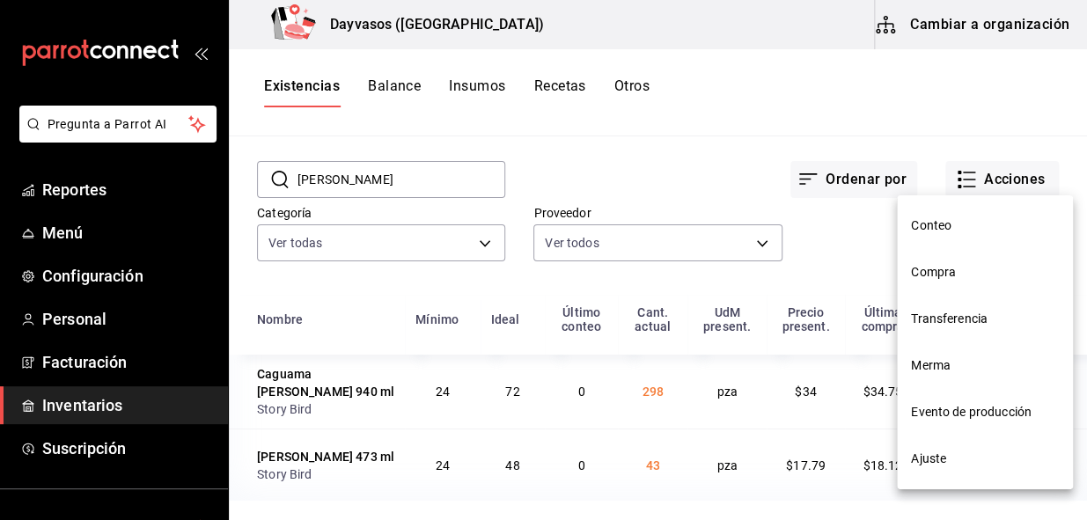
click at [915, 462] on span "Ajuste" at bounding box center [985, 459] width 148 height 18
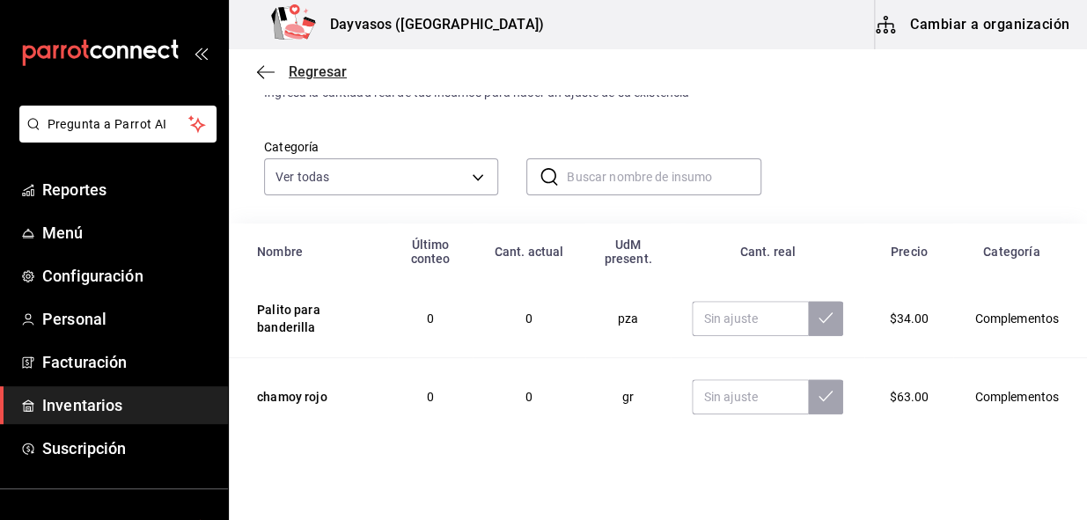
click at [257, 73] on icon "button" at bounding box center [266, 72] width 18 height 16
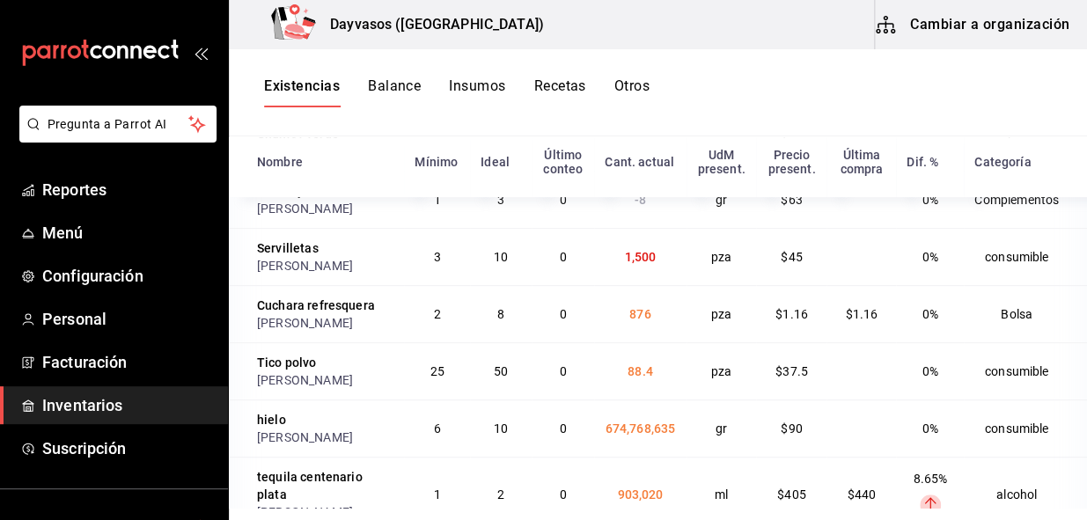
scroll to position [239, 0]
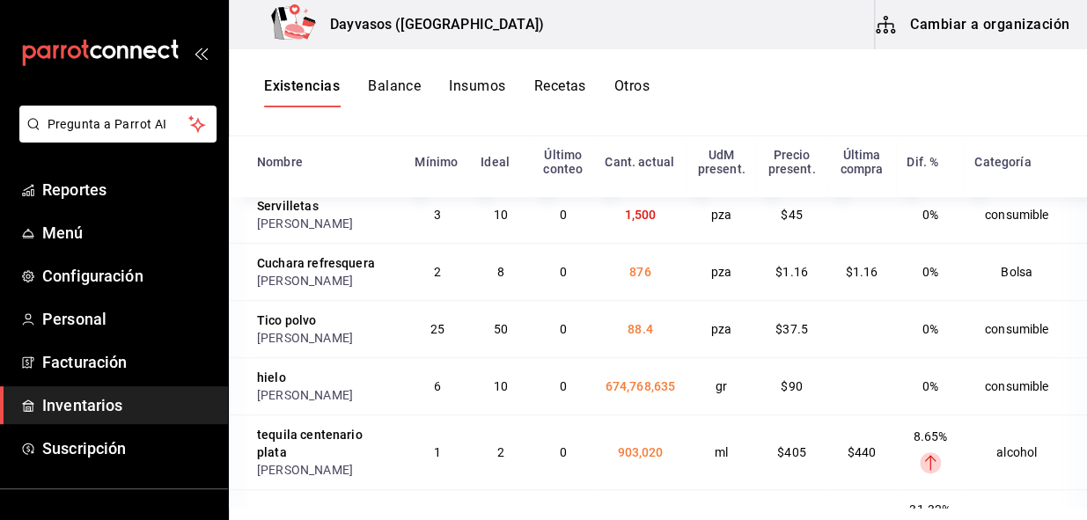
click at [620, 393] on span "674,768,635" at bounding box center [640, 386] width 70 height 14
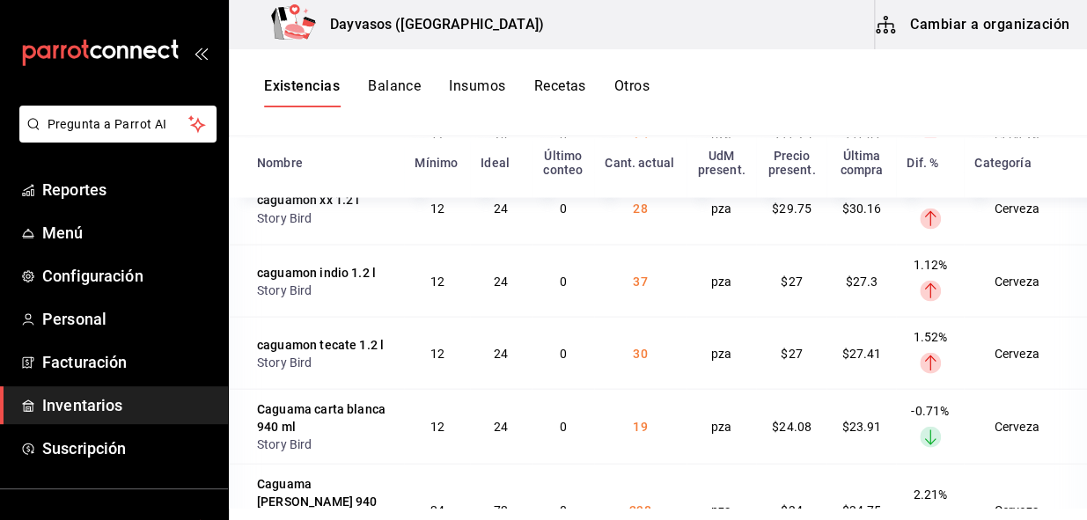
scroll to position [3839, 0]
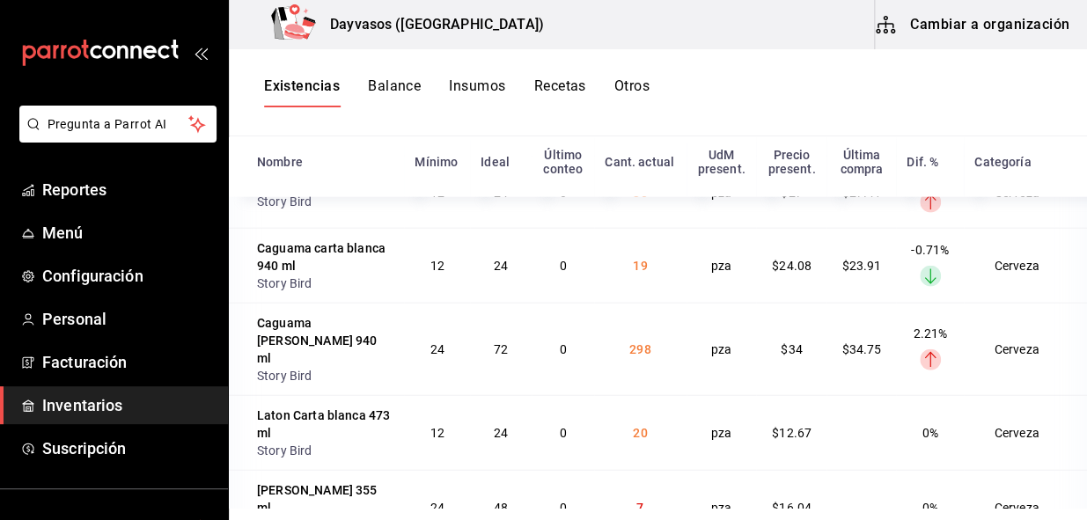
click at [603, 156] on td "37" at bounding box center [640, 120] width 92 height 72
drag, startPoint x: 607, startPoint y: 297, endPoint x: 651, endPoint y: 295, distance: 44.1
click at [651, 156] on td "37" at bounding box center [640, 120] width 92 height 72
drag, startPoint x: 651, startPoint y: 295, endPoint x: 637, endPoint y: 328, distance: 36.3
click at [637, 156] on td "37" at bounding box center [640, 120] width 92 height 72
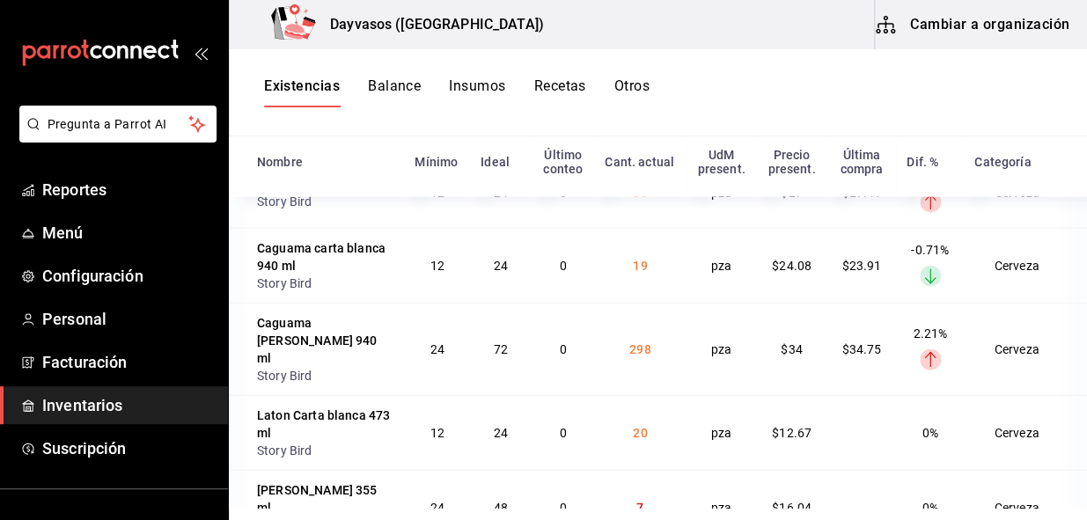
click at [604, 156] on td "37" at bounding box center [640, 120] width 92 height 72
click at [614, 156] on td "37" at bounding box center [640, 120] width 92 height 72
drag, startPoint x: 601, startPoint y: 365, endPoint x: 642, endPoint y: 364, distance: 40.5
click at [642, 228] on td "30" at bounding box center [640, 192] width 92 height 72
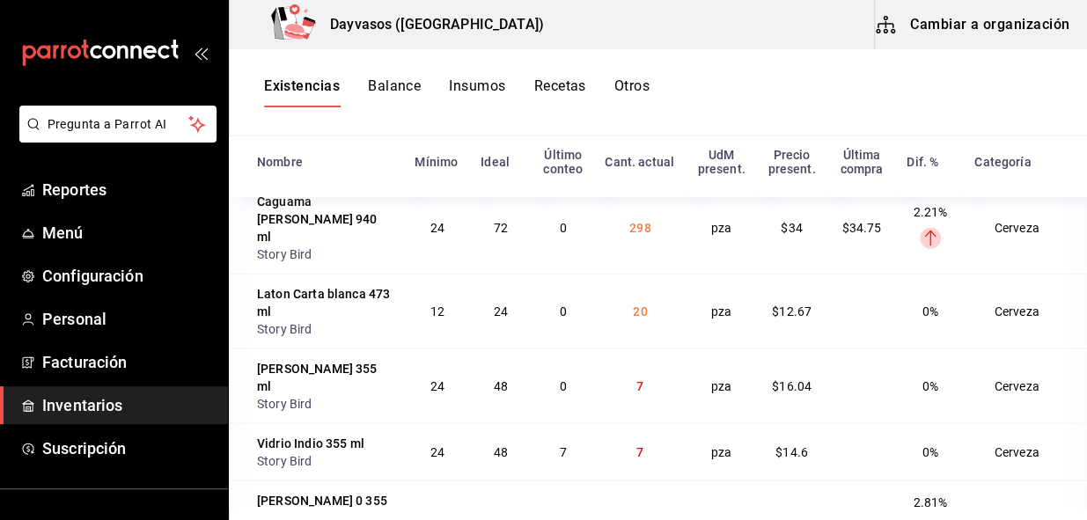
scroll to position [3919, 0]
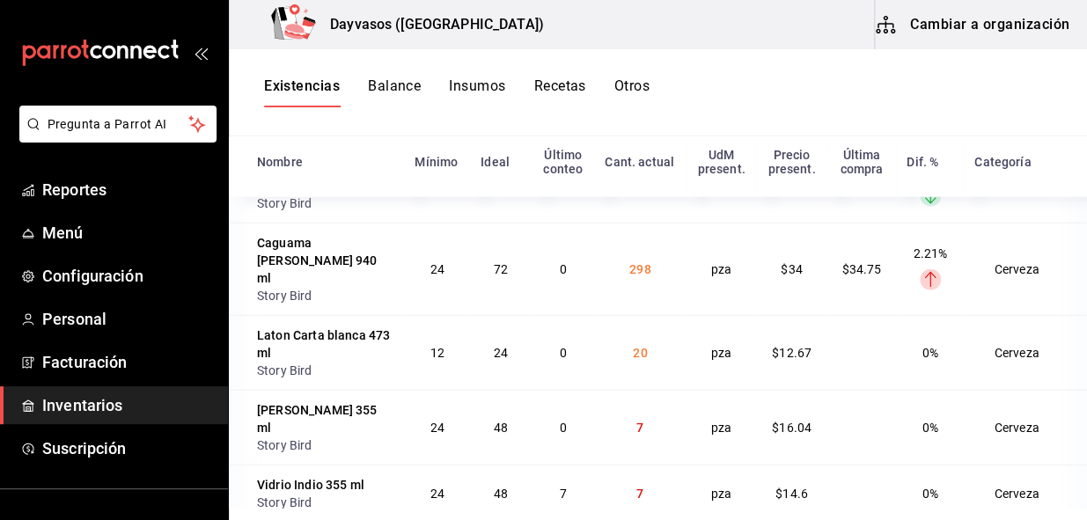
drag, startPoint x: 598, startPoint y: 370, endPoint x: 706, endPoint y: 341, distance: 111.0
click at [706, 223] on tr "Caguama carta blanca 940 ml Story Bird 12 24 0 19 pza $24.08 $23.91 -0.71% Laye…" at bounding box center [658, 185] width 858 height 75
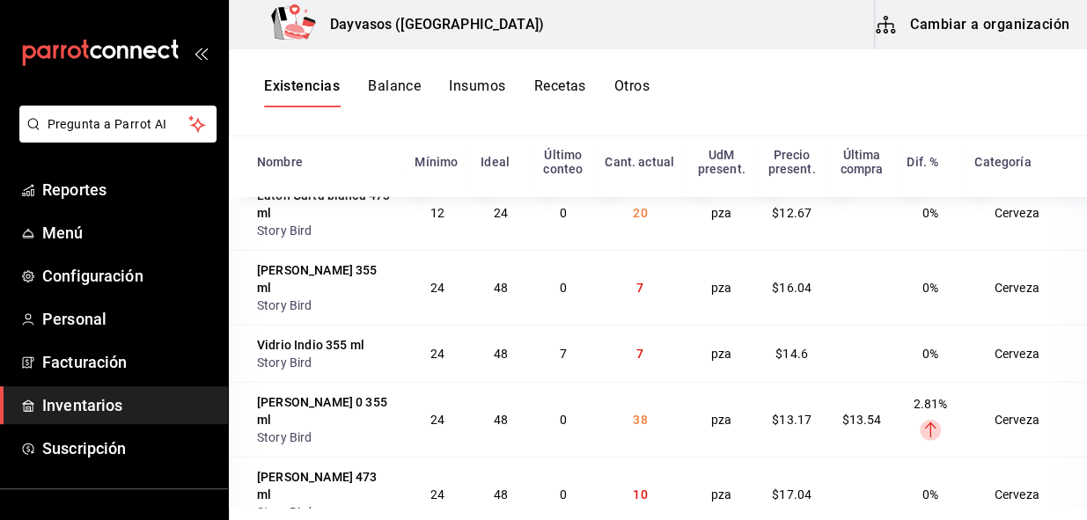
scroll to position [4080, 0]
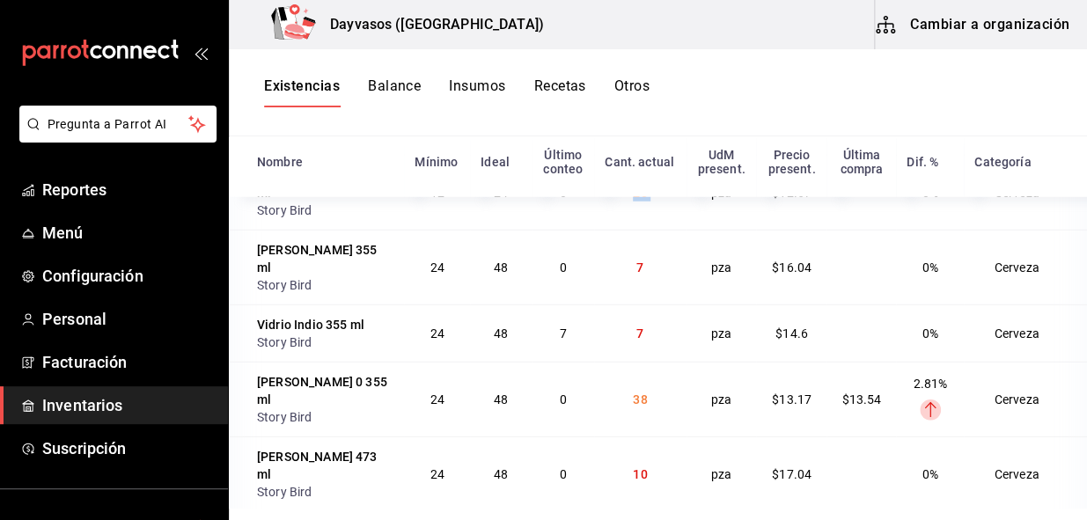
drag, startPoint x: 597, startPoint y: 358, endPoint x: 672, endPoint y: 361, distance: 75.7
click at [672, 230] on tr "Laton Carta blanca 473 ml Story Bird 12 24 0 20 pza $12.67 0% Cerveza" at bounding box center [658, 192] width 858 height 75
click at [606, 304] on td "7" at bounding box center [640, 267] width 92 height 75
click at [605, 362] on td "7" at bounding box center [640, 332] width 92 height 57
click at [617, 362] on td "7" at bounding box center [640, 332] width 92 height 57
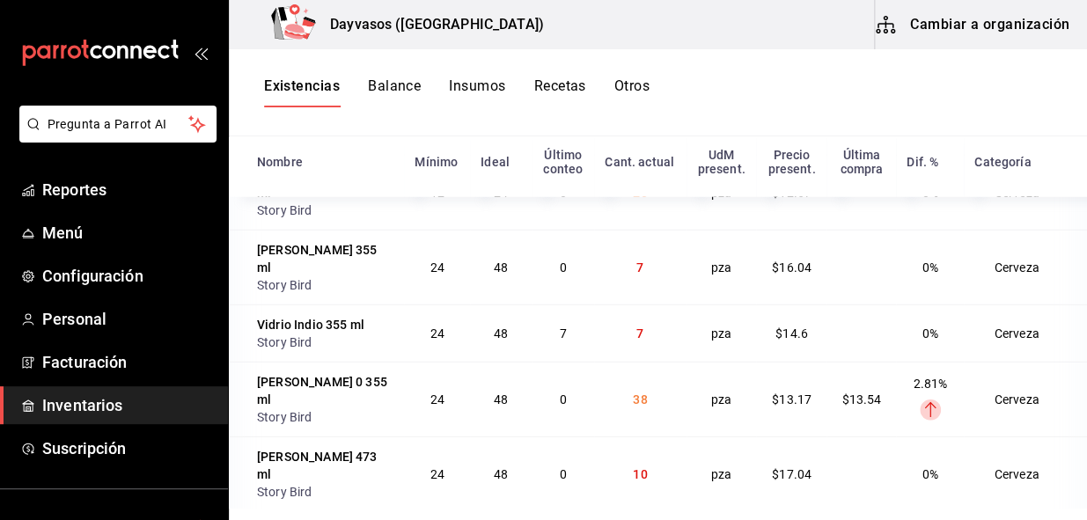
click at [620, 362] on td "7" at bounding box center [640, 332] width 92 height 57
drag, startPoint x: 602, startPoint y: 420, endPoint x: 638, endPoint y: 416, distance: 36.3
click at [638, 304] on td "7" at bounding box center [640, 267] width 92 height 75
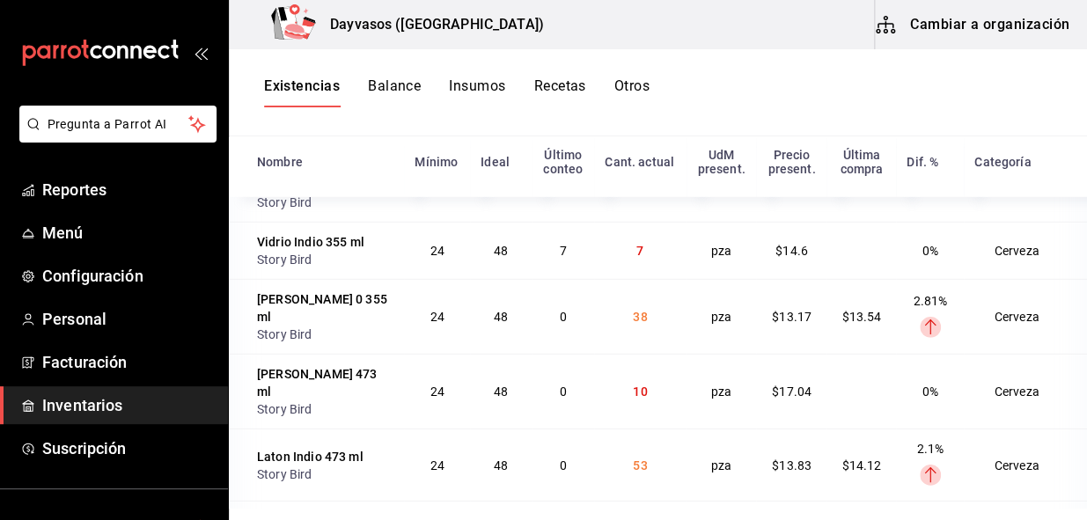
scroll to position [4240, 0]
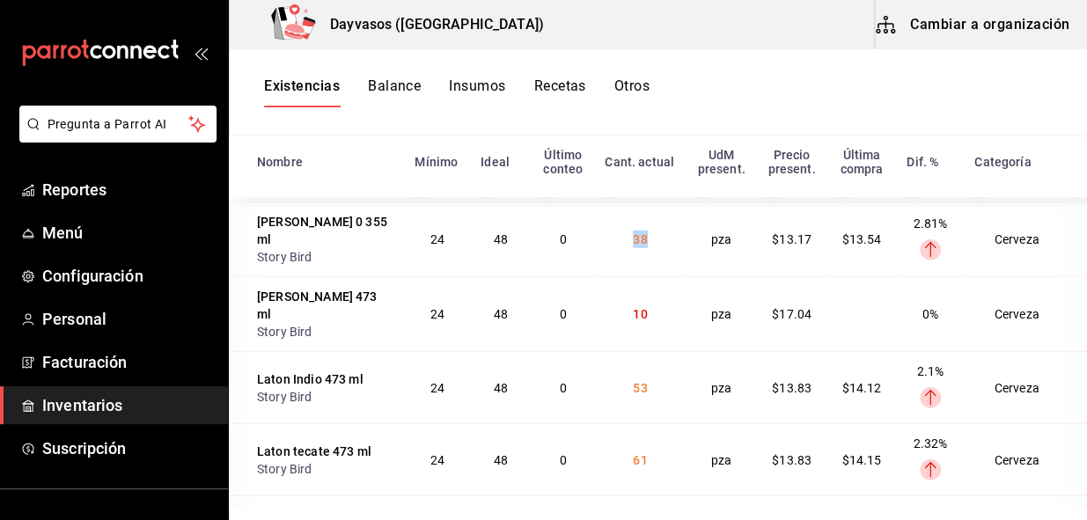
drag, startPoint x: 594, startPoint y: 385, endPoint x: 634, endPoint y: 385, distance: 39.6
click at [634, 276] on td "38" at bounding box center [640, 239] width 92 height 75
drag, startPoint x: 634, startPoint y: 385, endPoint x: 558, endPoint y: 396, distance: 76.4
click at [558, 276] on td "0" at bounding box center [563, 239] width 62 height 75
drag, startPoint x: 596, startPoint y: 392, endPoint x: 634, endPoint y: 382, distance: 39.1
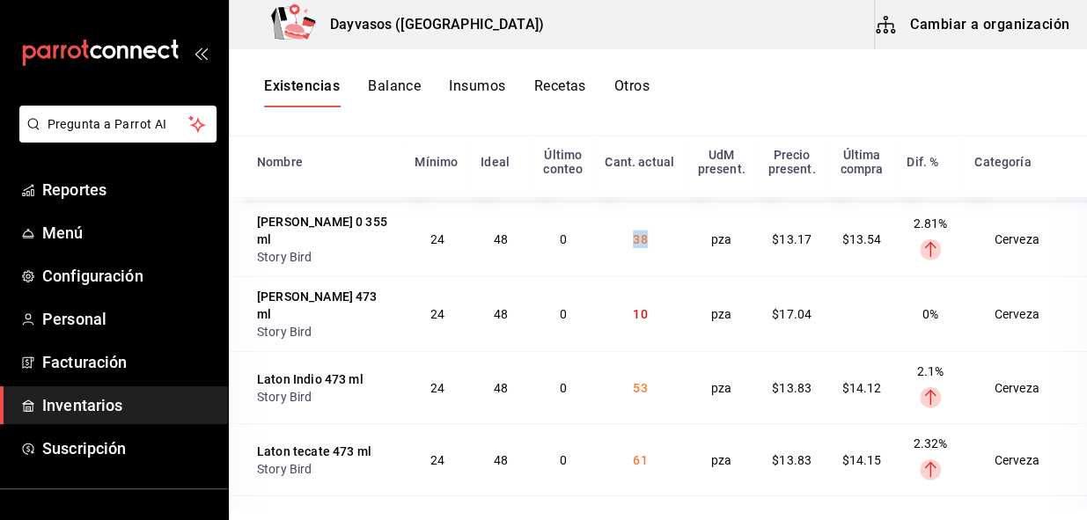
click at [634, 276] on td "38" at bounding box center [640, 239] width 92 height 75
click at [602, 276] on td "38" at bounding box center [640, 239] width 92 height 75
click at [621, 276] on td "38" at bounding box center [640, 239] width 92 height 75
drag, startPoint x: 623, startPoint y: 378, endPoint x: 612, endPoint y: 415, distance: 39.5
click at [612, 276] on td "38" at bounding box center [640, 239] width 92 height 75
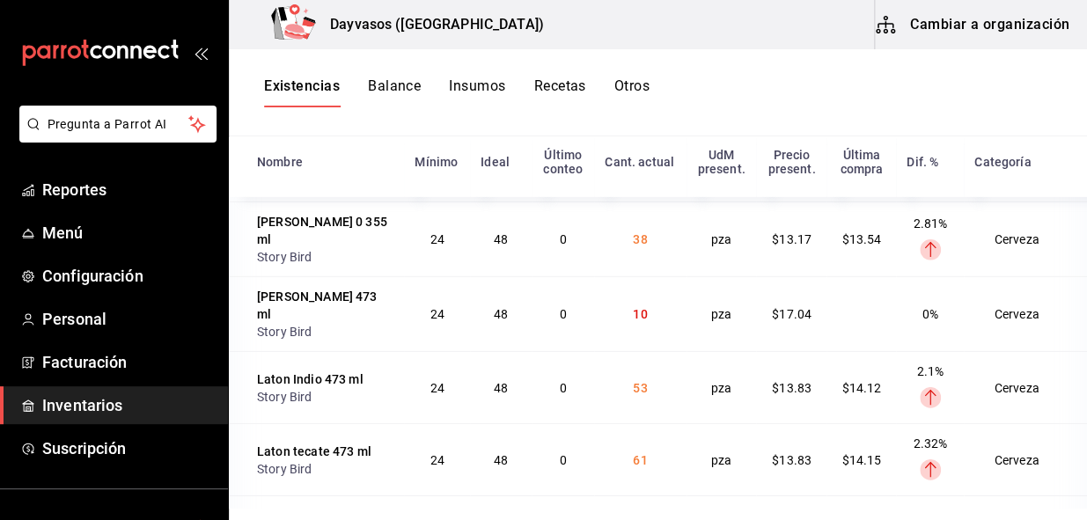
drag, startPoint x: 612, startPoint y: 415, endPoint x: 627, endPoint y: 424, distance: 18.1
click at [627, 351] on td "10" at bounding box center [640, 313] width 92 height 75
click at [620, 351] on td "10" at bounding box center [640, 313] width 92 height 75
drag, startPoint x: 604, startPoint y: 457, endPoint x: 642, endPoint y: 457, distance: 38.7
click at [642, 351] on td "10" at bounding box center [640, 313] width 92 height 75
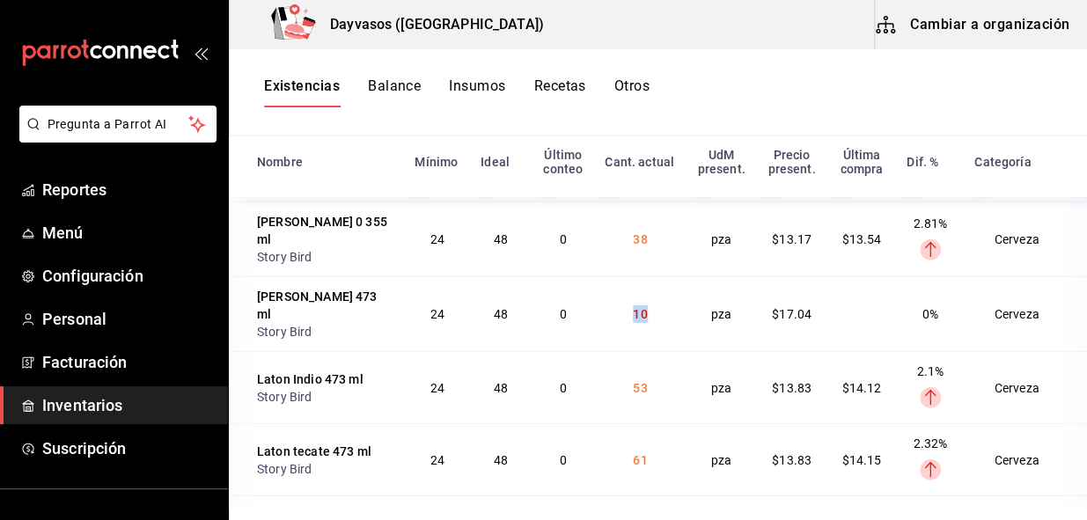
drag, startPoint x: 642, startPoint y: 457, endPoint x: 654, endPoint y: 430, distance: 28.8
click at [654, 351] on td "10" at bounding box center [640, 313] width 92 height 75
drag, startPoint x: 597, startPoint y: 463, endPoint x: 660, endPoint y: 451, distance: 64.4
click at [660, 351] on td "10" at bounding box center [640, 313] width 92 height 75
drag, startPoint x: 660, startPoint y: 451, endPoint x: 626, endPoint y: 435, distance: 38.2
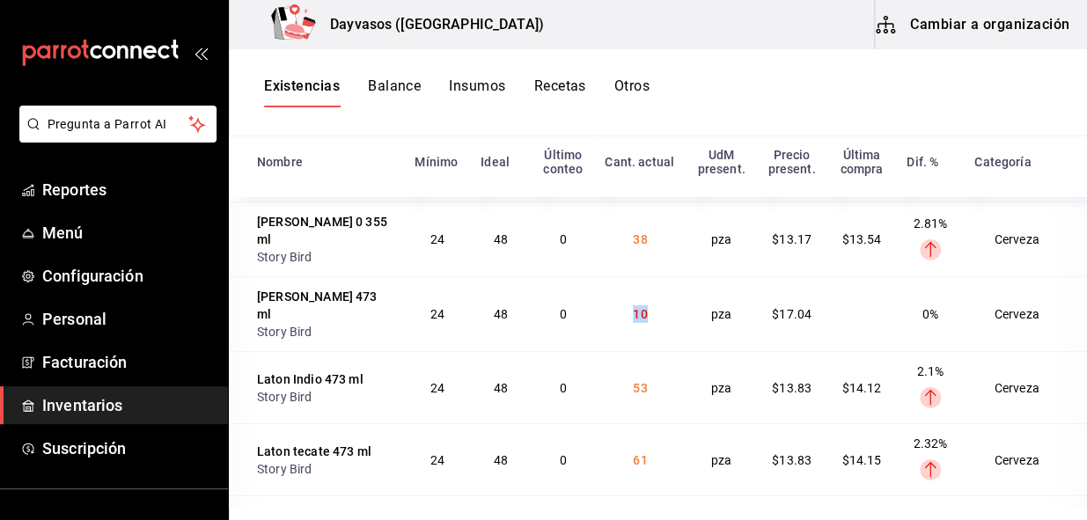
click at [626, 351] on td "10" at bounding box center [640, 313] width 92 height 75
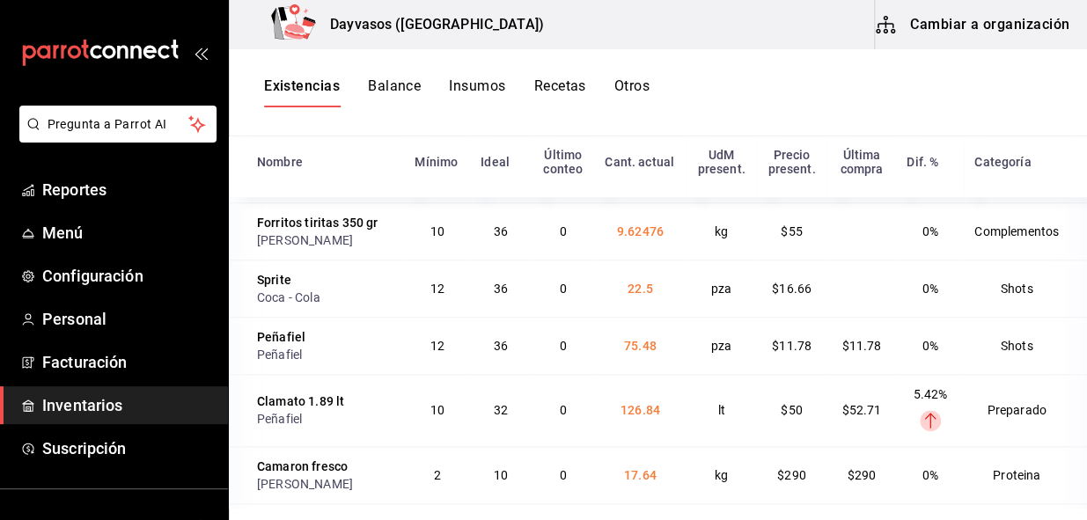
scroll to position [3039, 0]
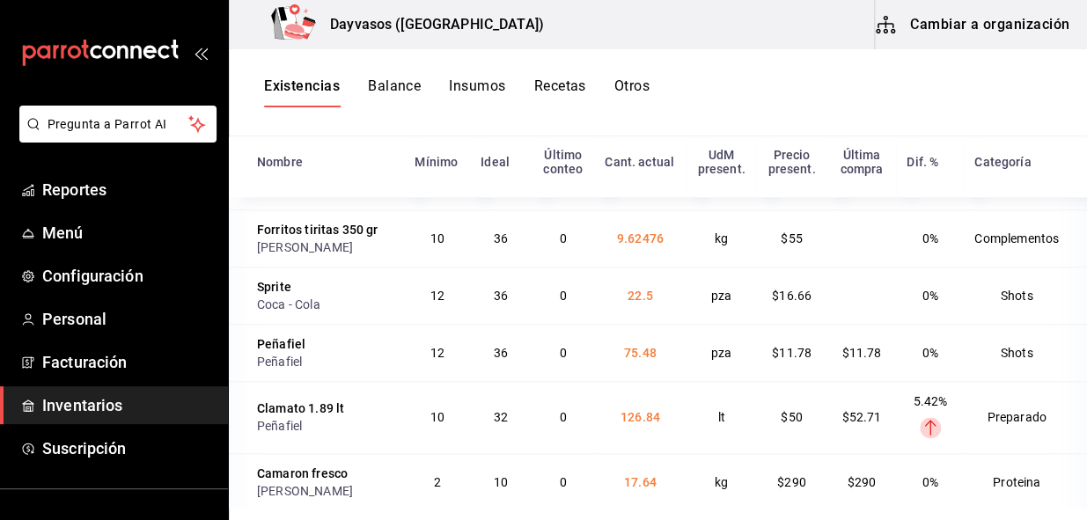
drag, startPoint x: 598, startPoint y: 326, endPoint x: 671, endPoint y: 342, distance: 74.9
click at [671, 209] on tr "Cacahuate japones 1000 gr Mauricio 2 6 0 11.92 kg $55 $55 0% Complementos" at bounding box center [658, 172] width 858 height 75
drag, startPoint x: 671, startPoint y: 342, endPoint x: 634, endPoint y: 363, distance: 43.3
click at [634, 209] on td "11.92" at bounding box center [640, 172] width 92 height 75
click at [620, 209] on td "11.92" at bounding box center [640, 172] width 92 height 75
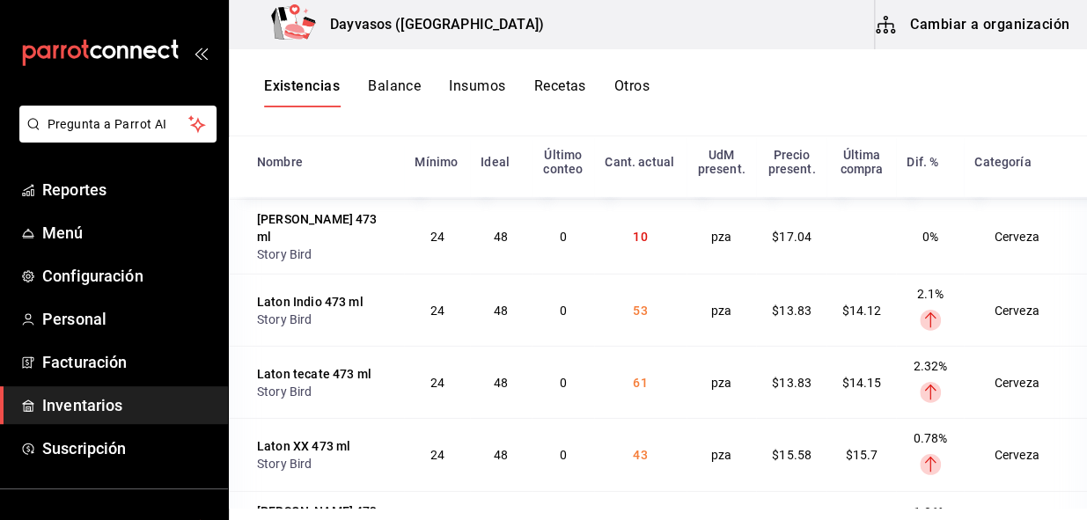
scroll to position [4289, 0]
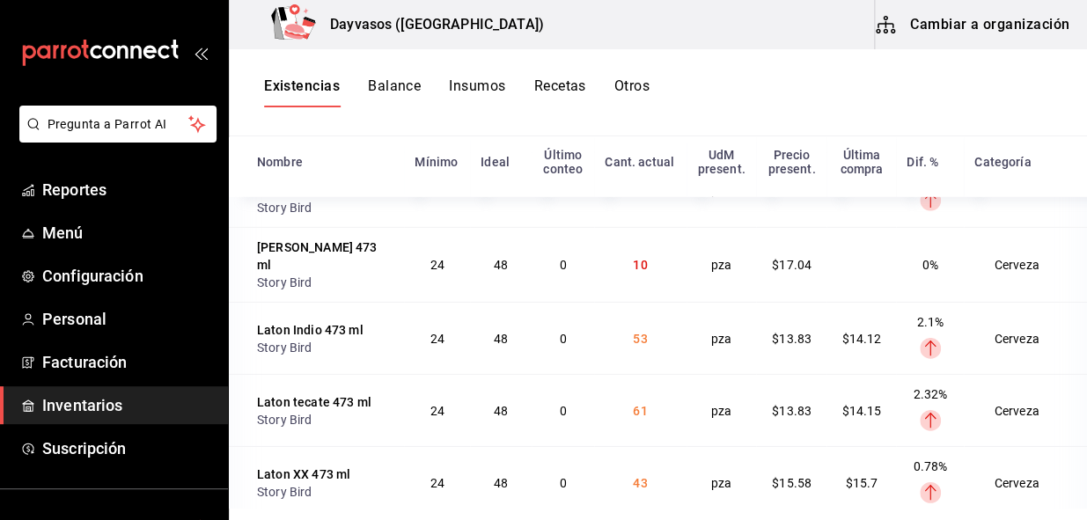
click at [624, 302] on td "10" at bounding box center [640, 264] width 92 height 75
click at [633, 272] on span "10" at bounding box center [640, 265] width 14 height 14
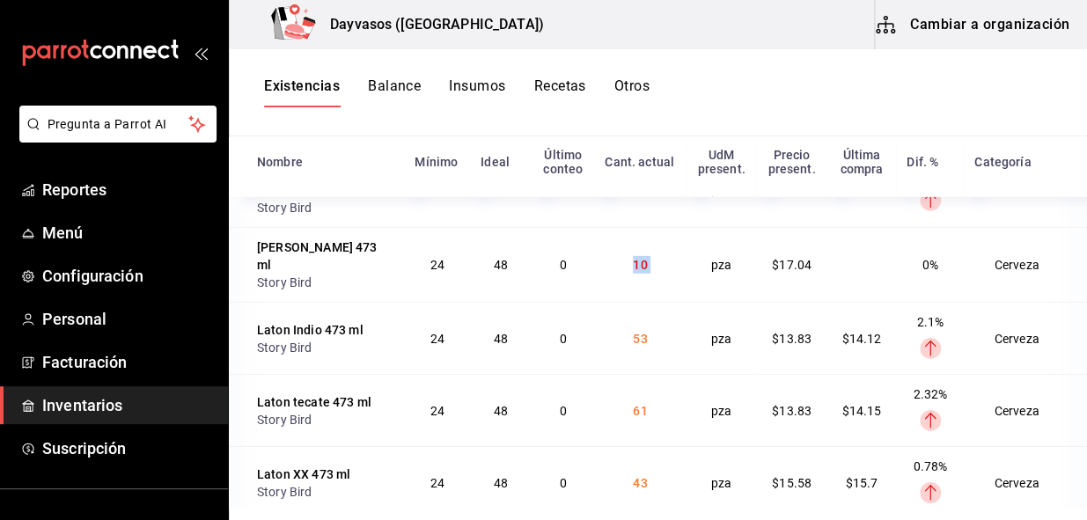
click at [633, 272] on span "10" at bounding box center [640, 265] width 14 height 14
drag, startPoint x: 607, startPoint y: 412, endPoint x: 582, endPoint y: 414, distance: 25.6
click at [594, 302] on td "10" at bounding box center [640, 264] width 92 height 75
click at [636, 131] on span "7" at bounding box center [639, 124] width 7 height 14
